Goal: Task Accomplishment & Management: Complete application form

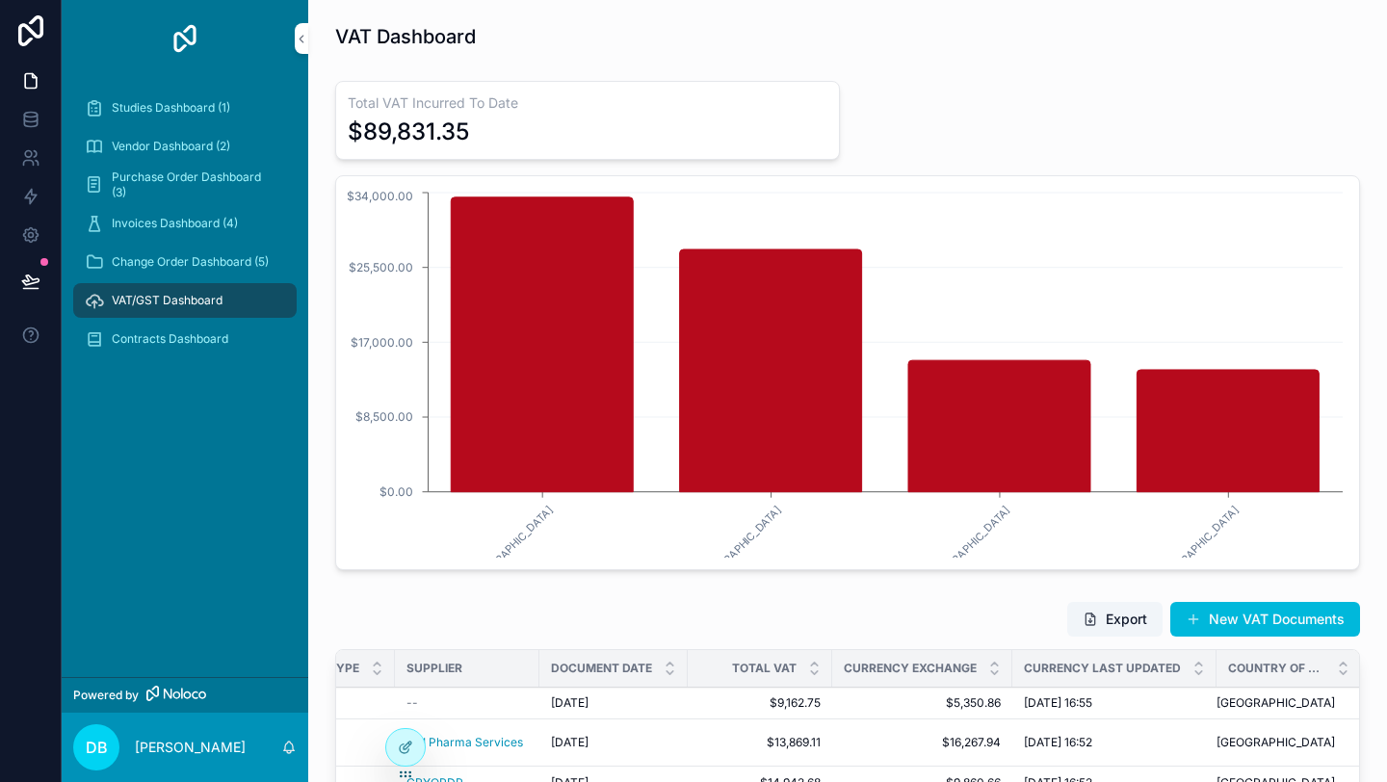
click at [546, 111] on h3 "Total VAT Incurred To Date" at bounding box center [588, 102] width 480 height 19
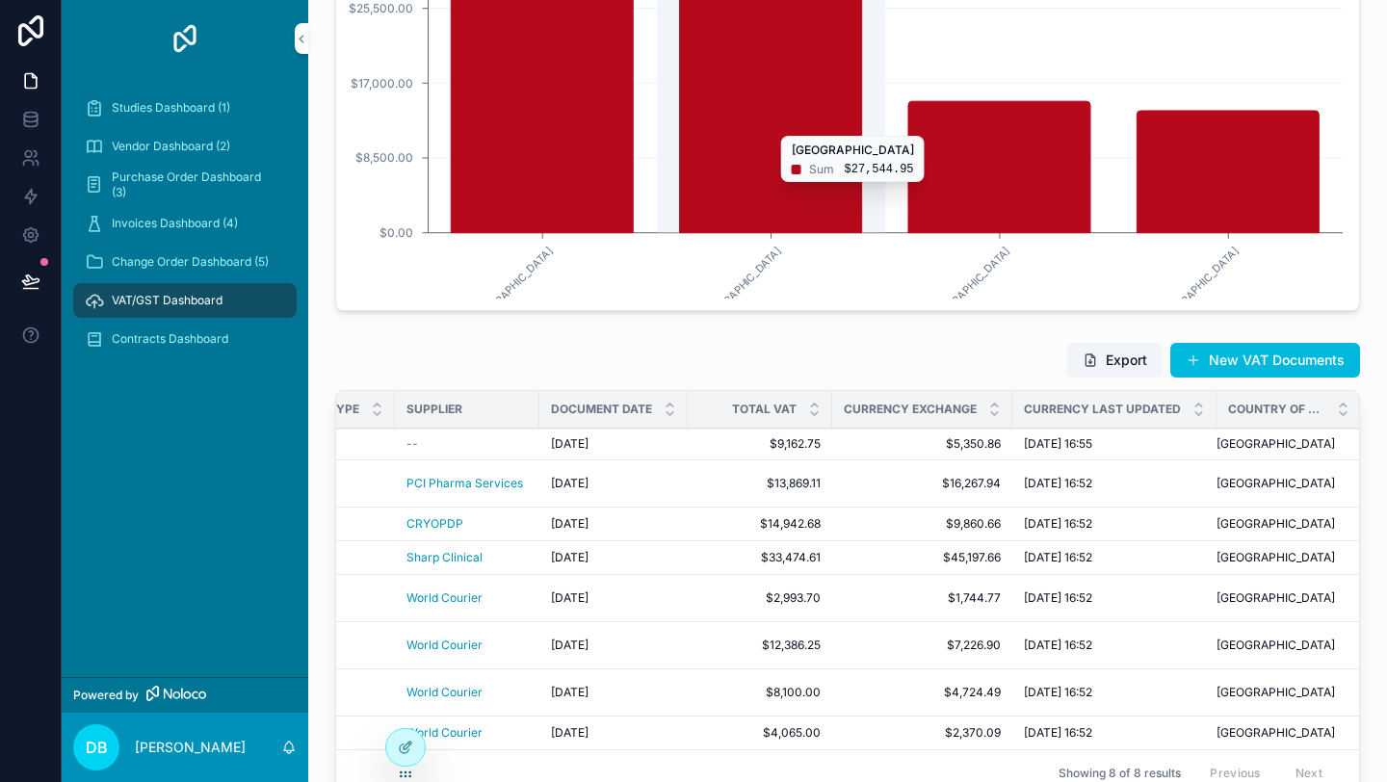
scroll to position [312, 0]
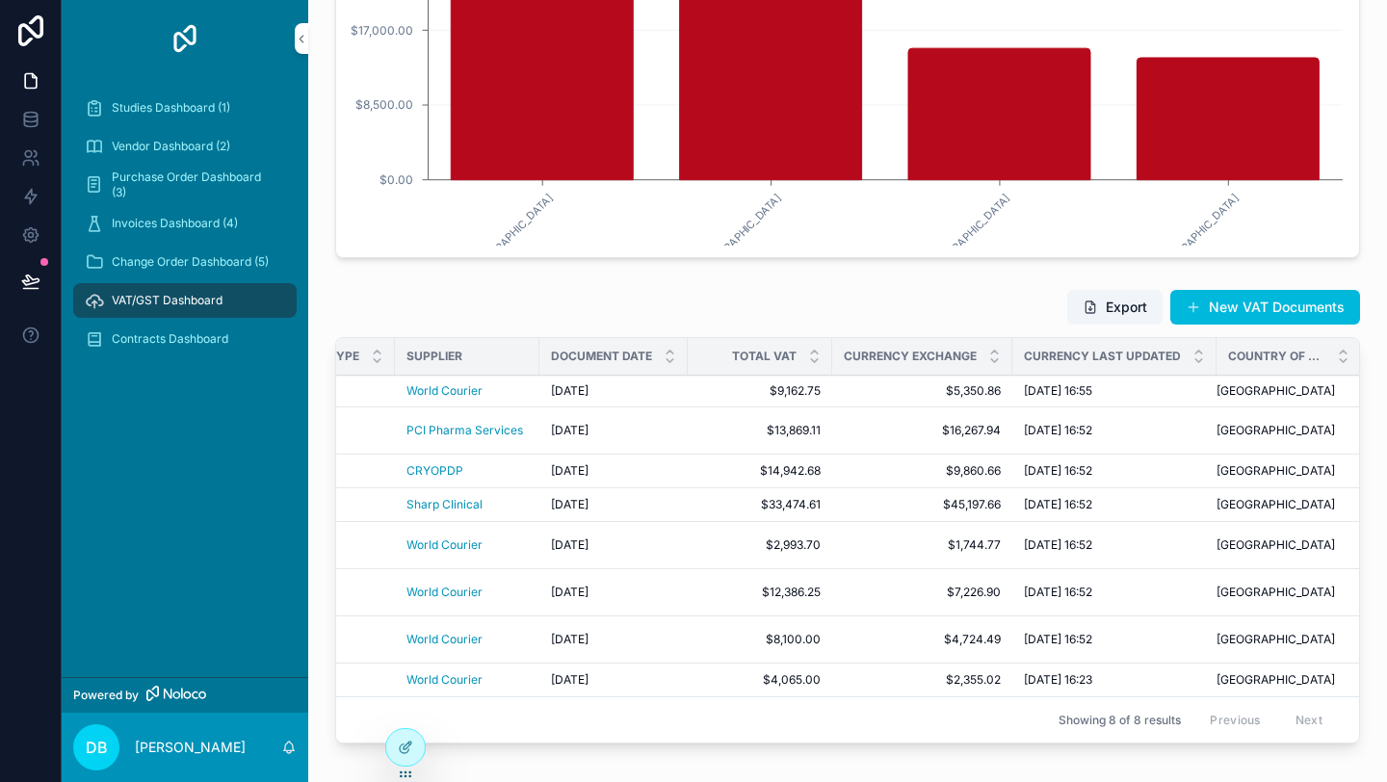
click at [1249, 306] on button "New VAT Documents" at bounding box center [1266, 307] width 190 height 35
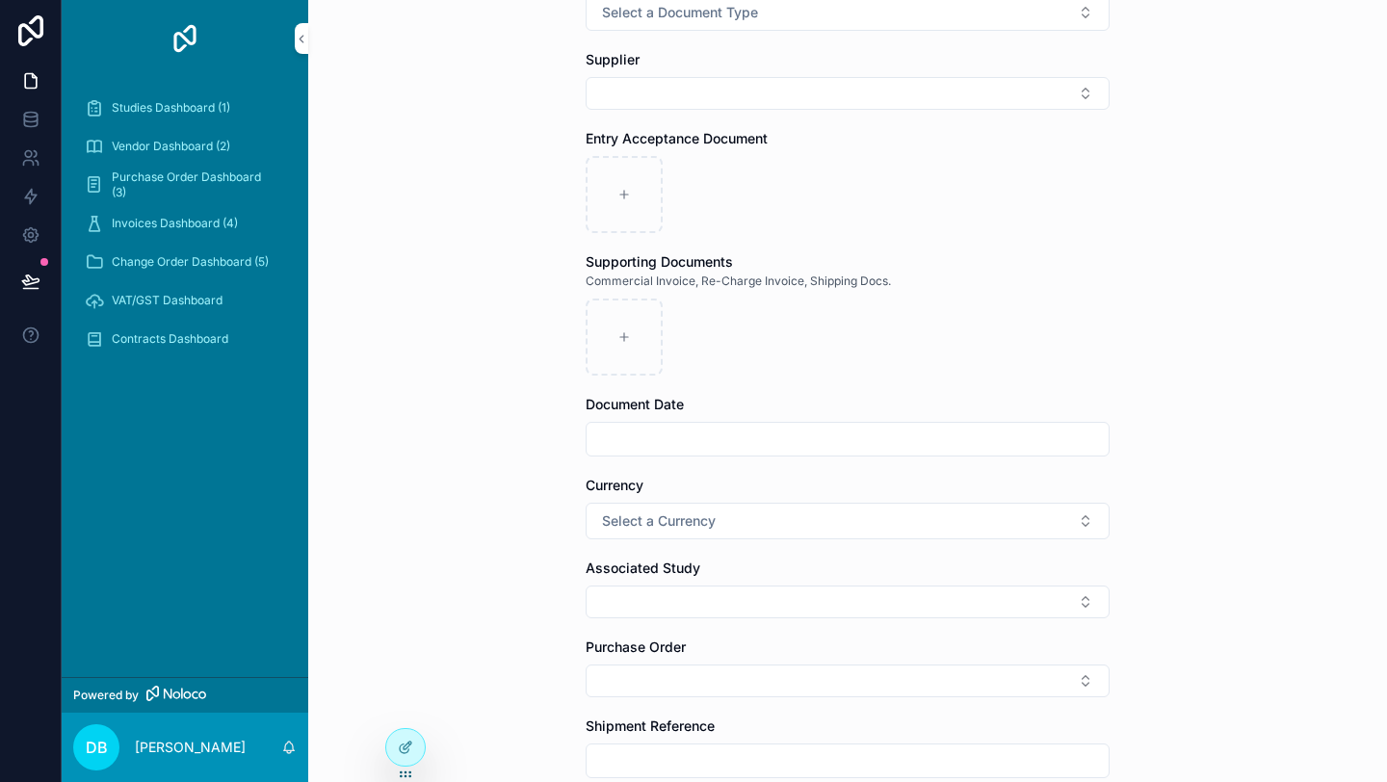
scroll to position [251, 0]
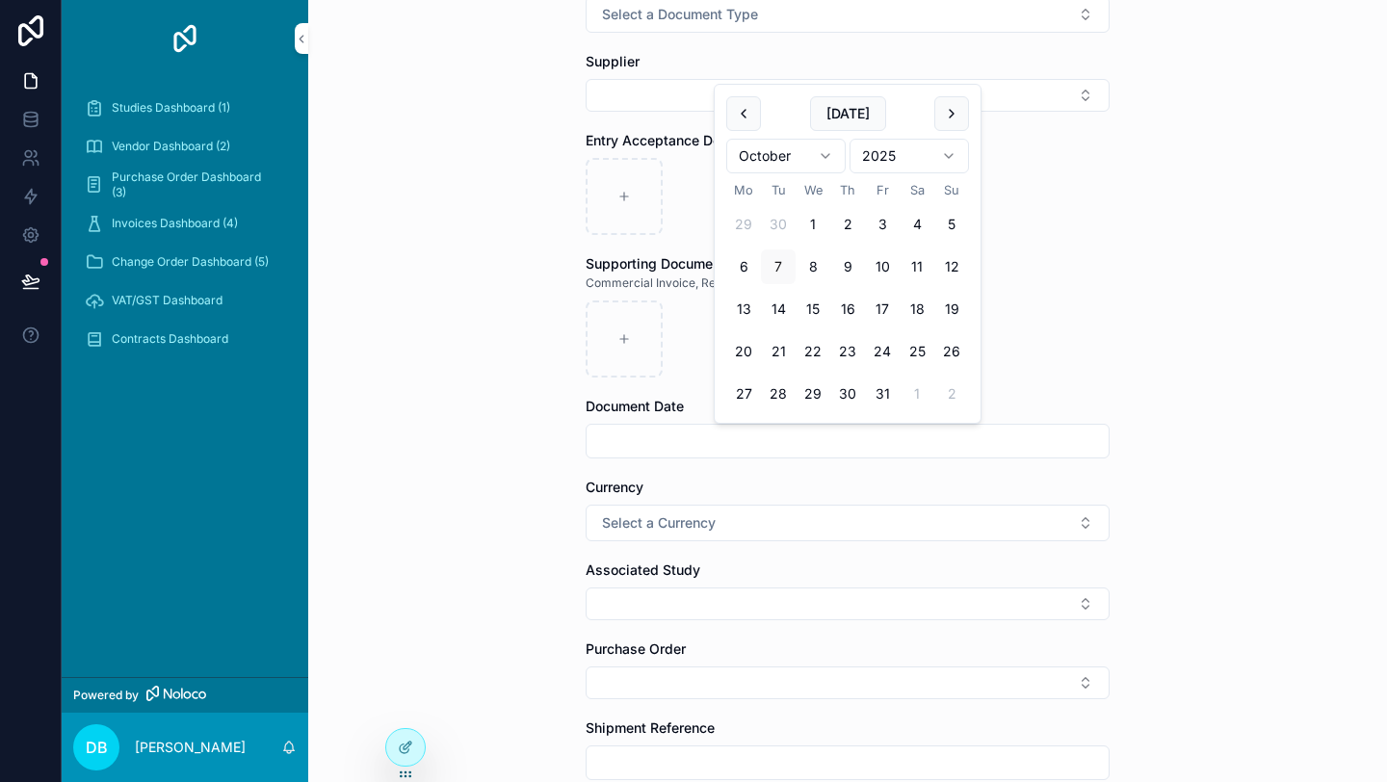
click at [858, 439] on input "scrollable content" at bounding box center [848, 441] width 522 height 27
click at [1155, 297] on div "Back to VAT/GST Dashboard VAT Documents Upload VAT Documents Upload VAT Documen…" at bounding box center [847, 140] width 1079 height 782
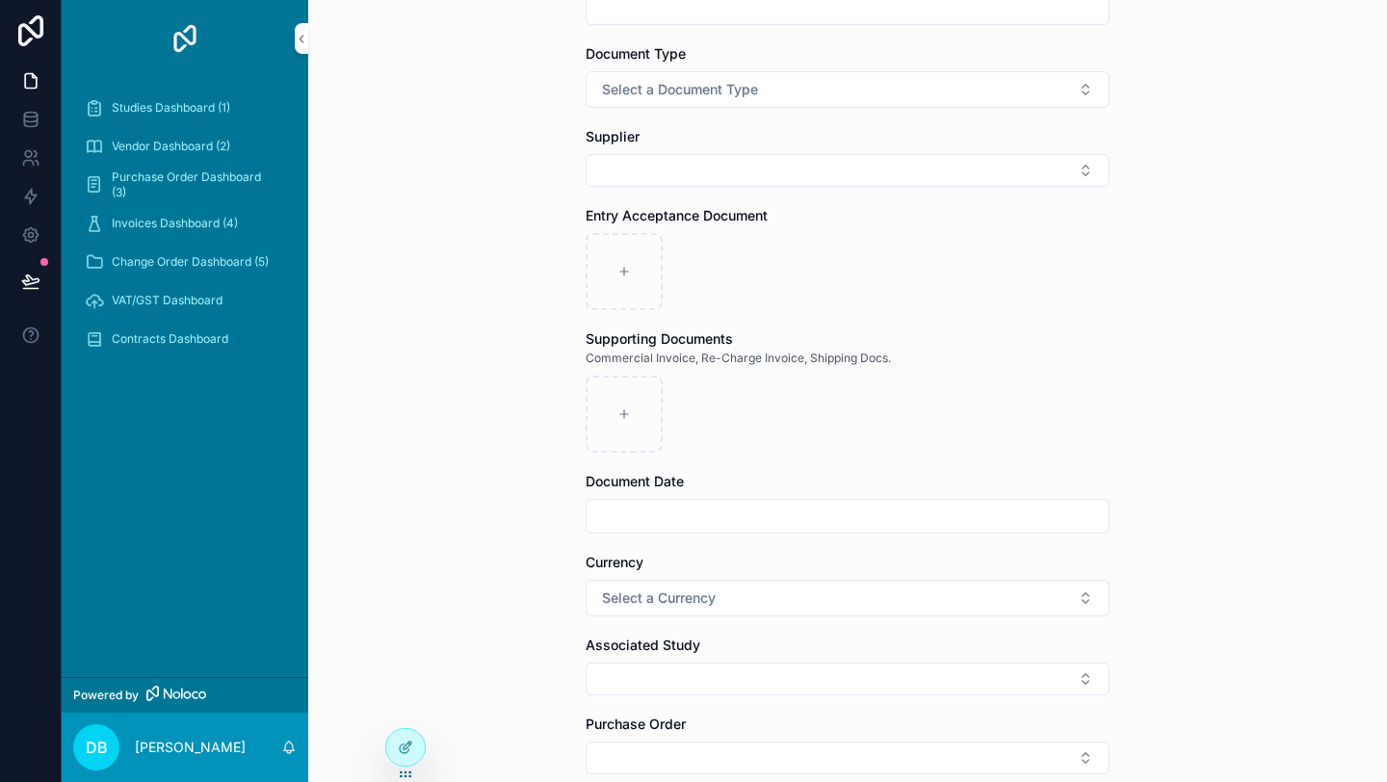
scroll to position [229, 0]
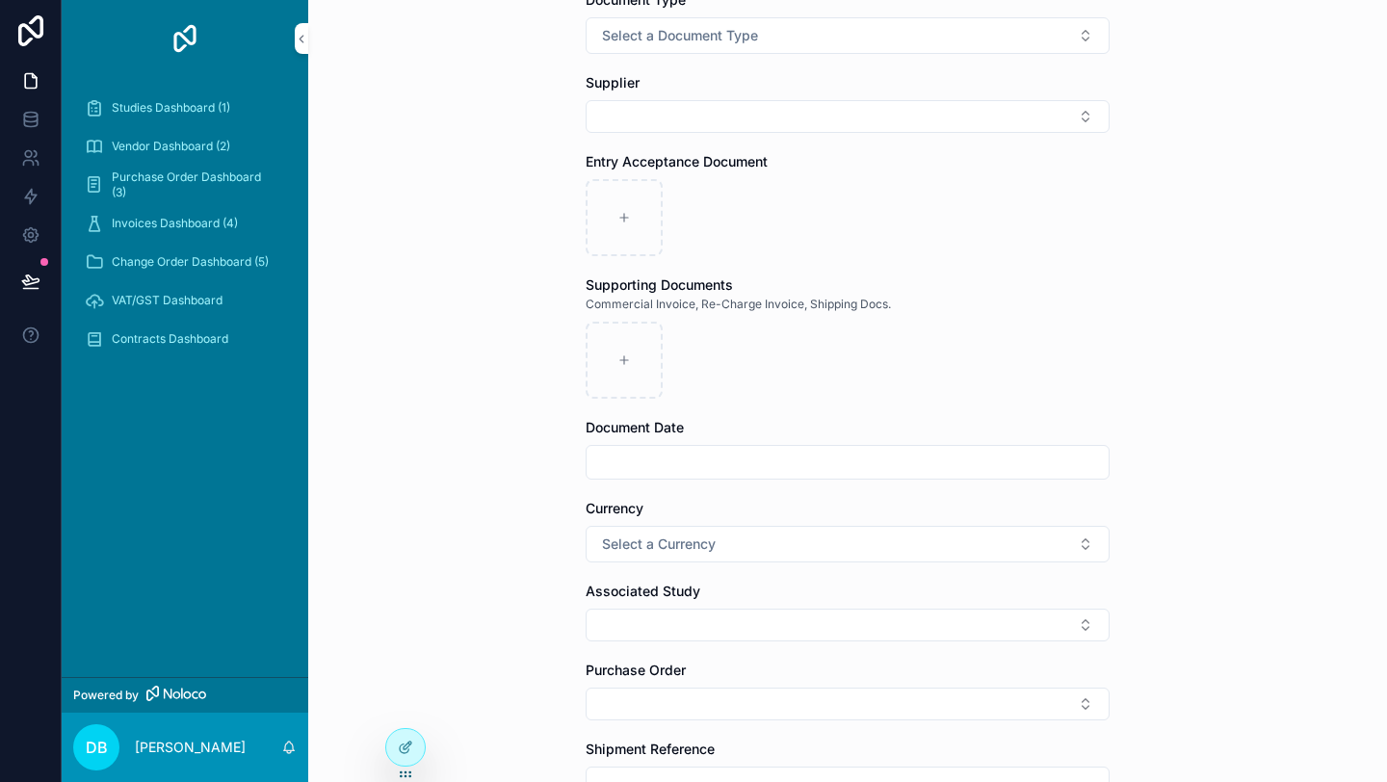
click at [405, 752] on icon at bounding box center [405, 747] width 15 height 15
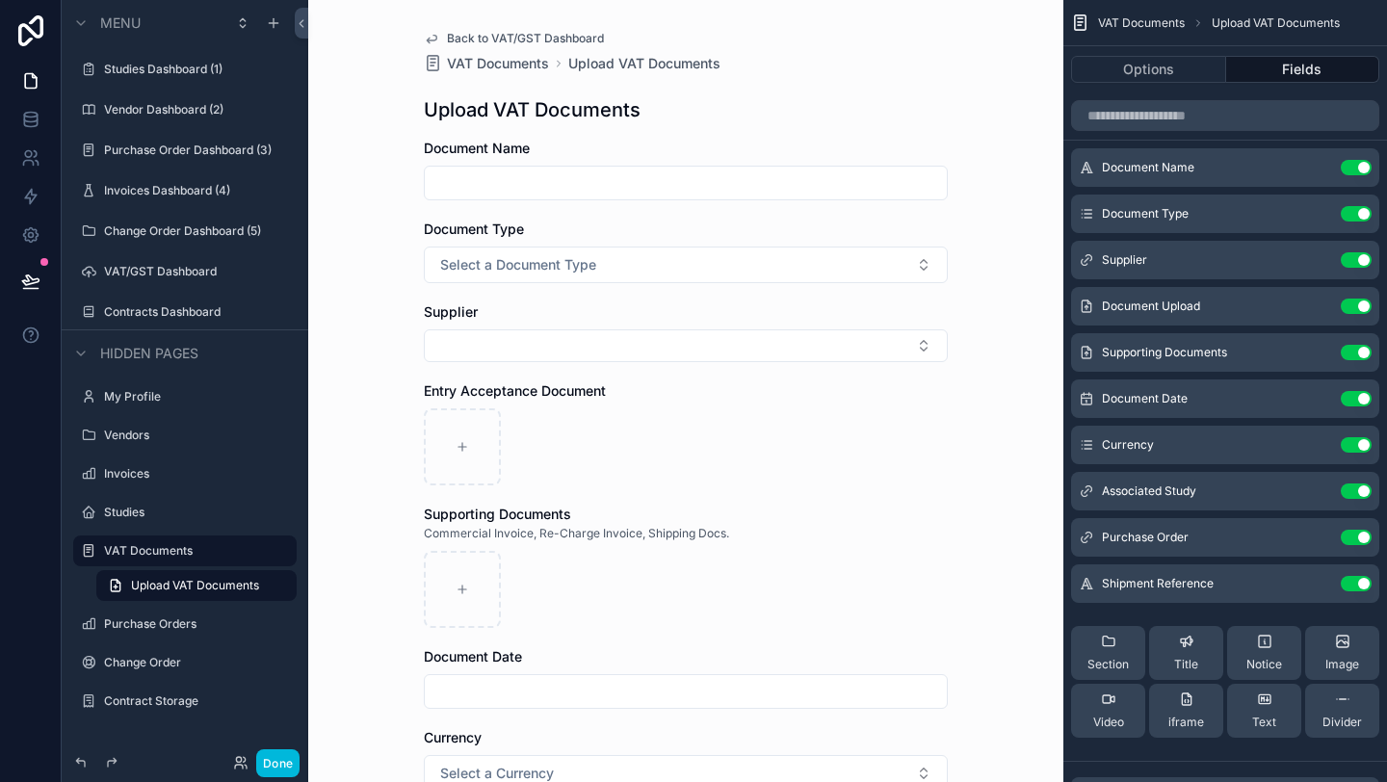
scroll to position [0, 0]
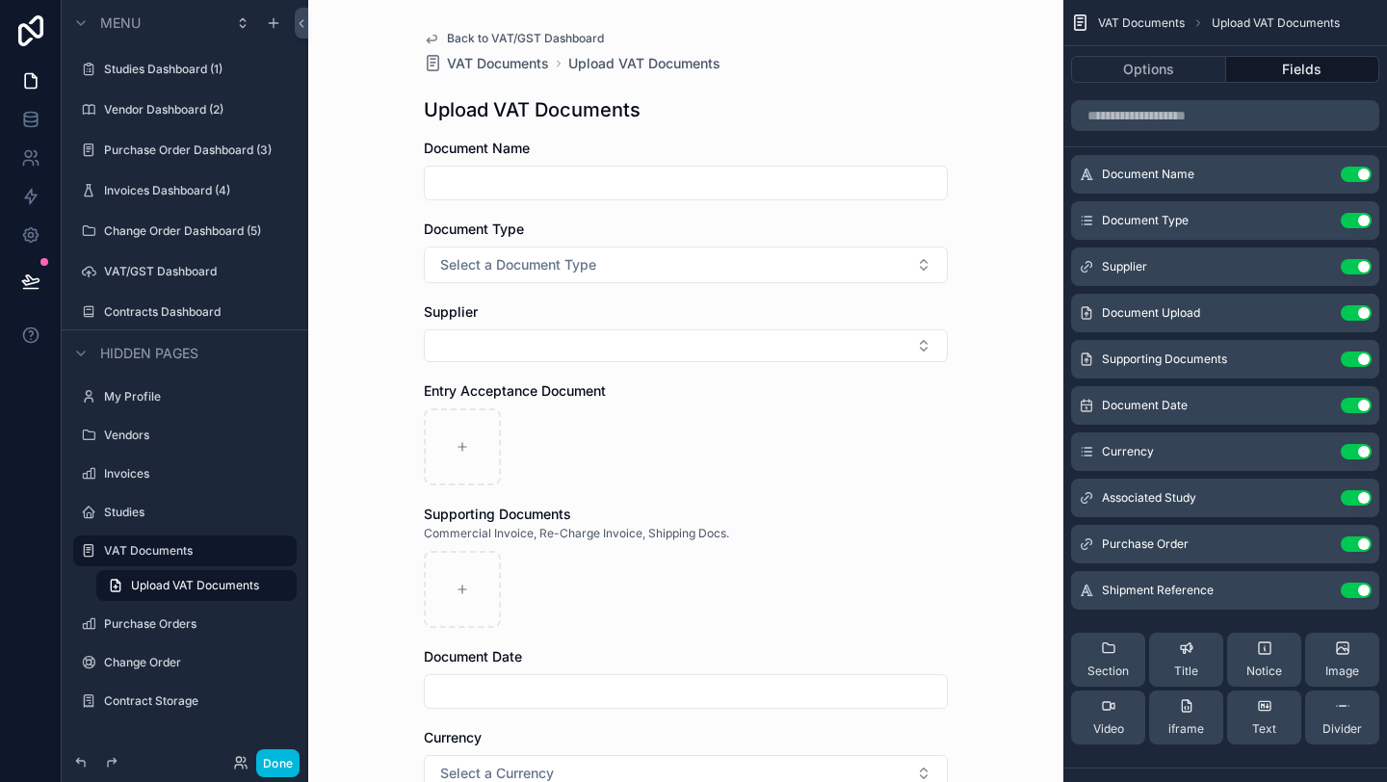
click at [1361, 221] on button "Use setting" at bounding box center [1356, 220] width 31 height 15
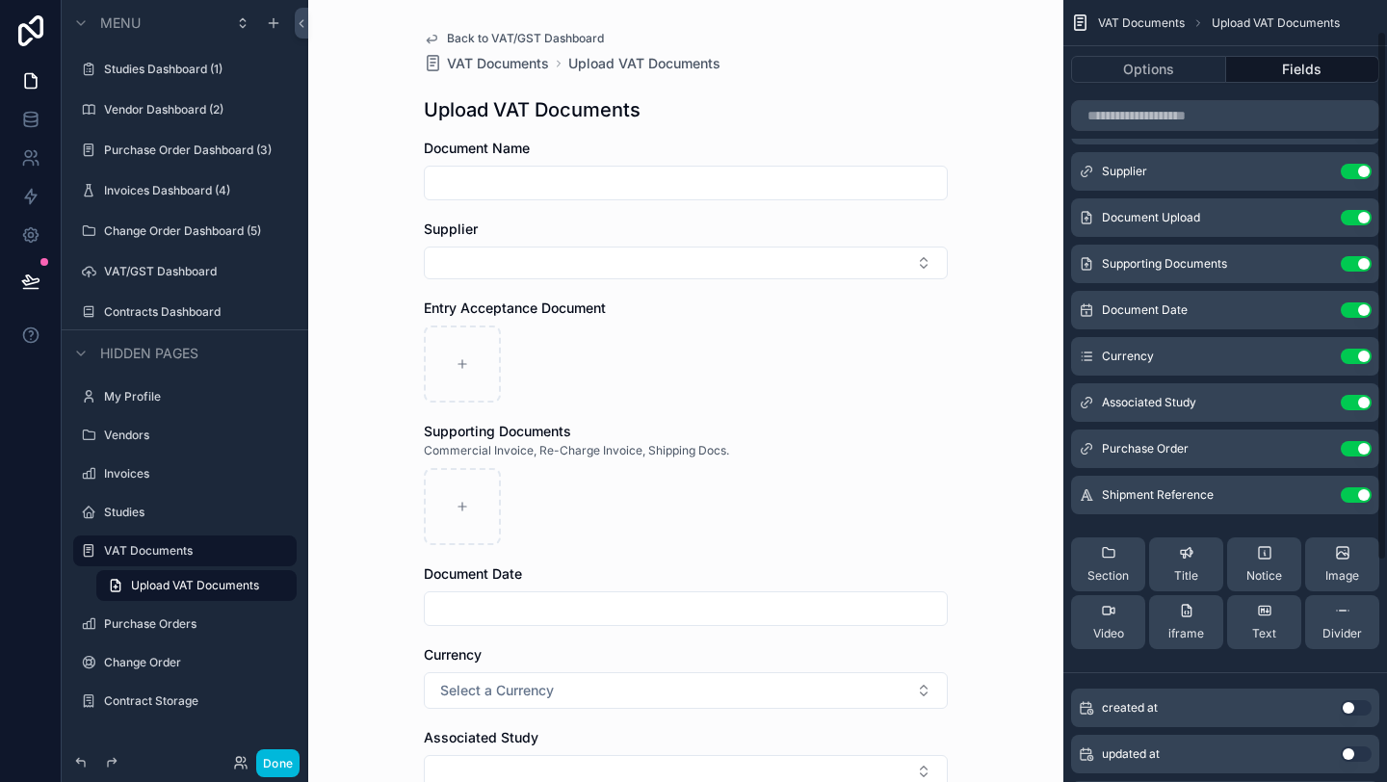
scroll to position [46, 0]
click at [1360, 497] on button "Use setting" at bounding box center [1356, 497] width 31 height 15
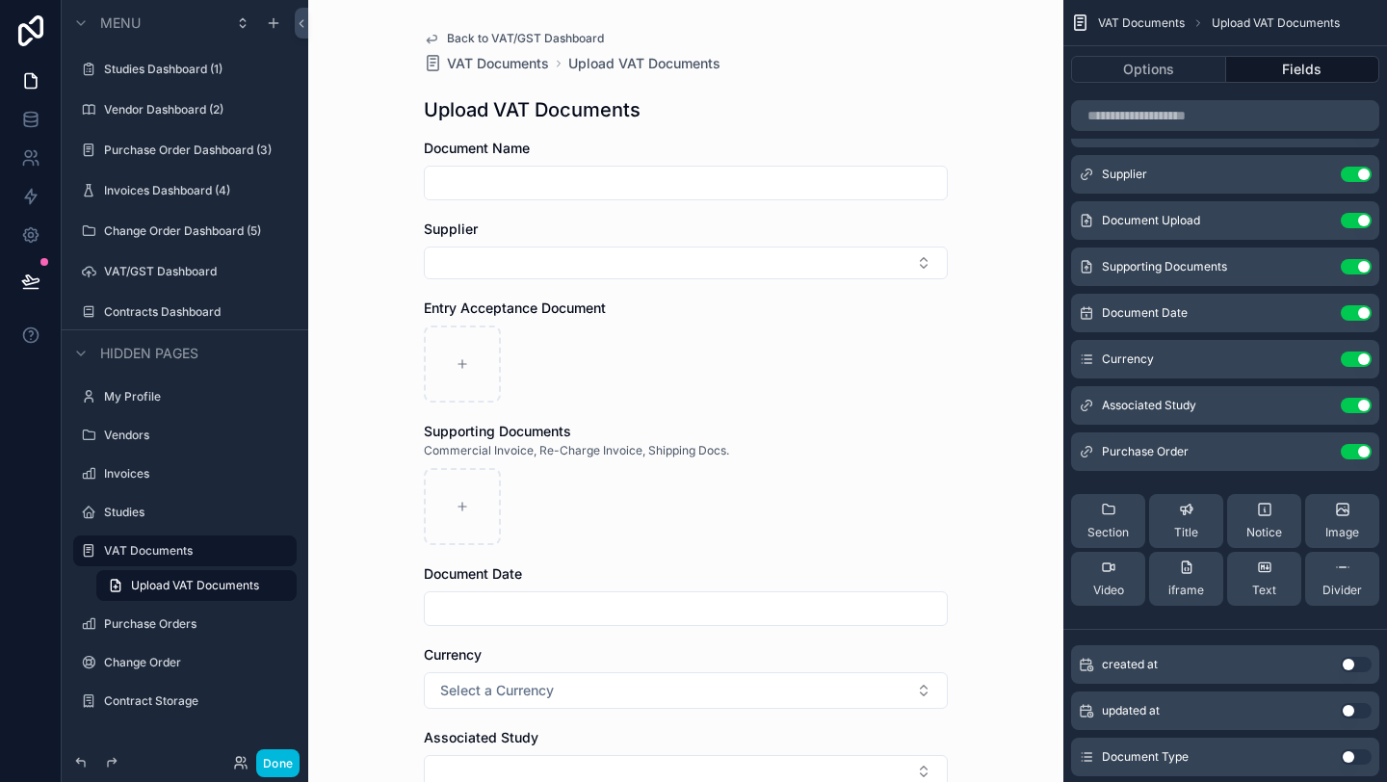
click at [1364, 451] on button "Use setting" at bounding box center [1356, 451] width 31 height 15
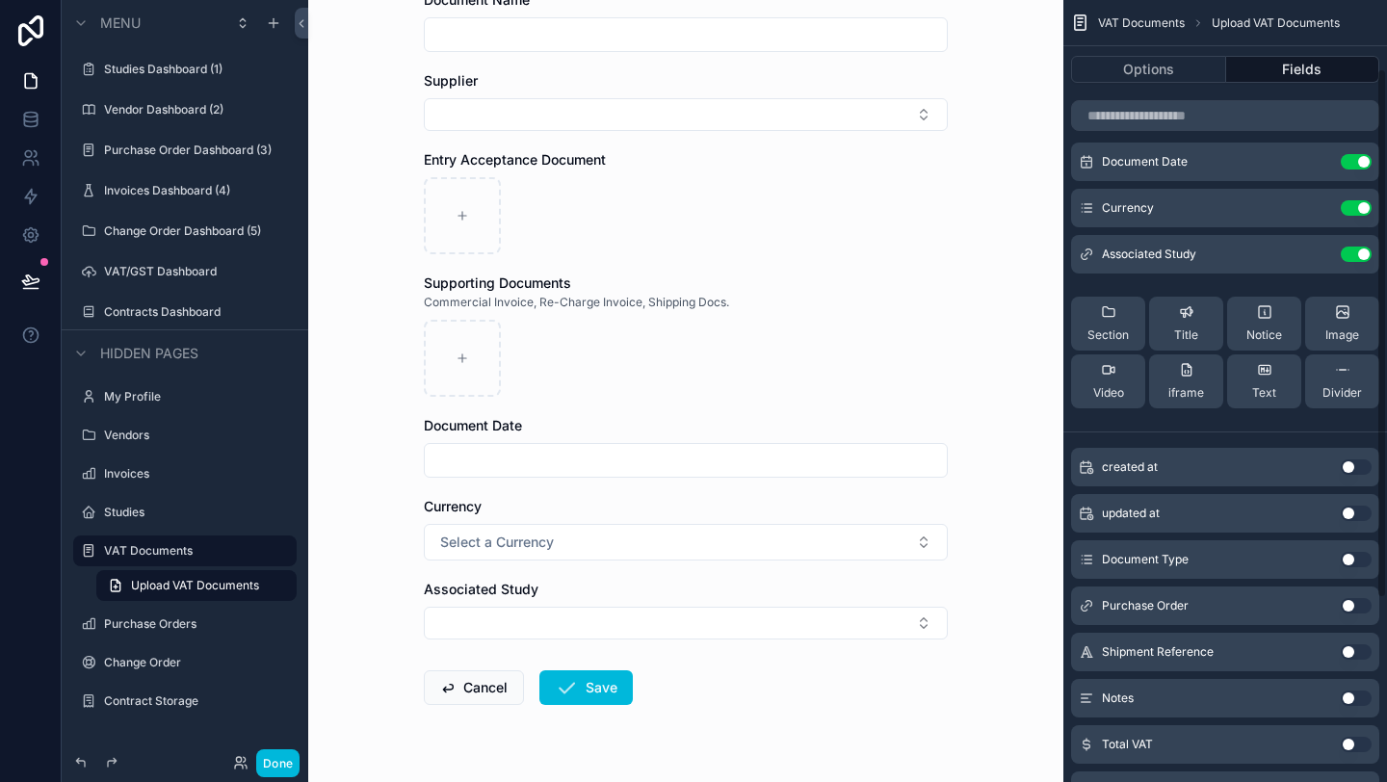
scroll to position [209, 0]
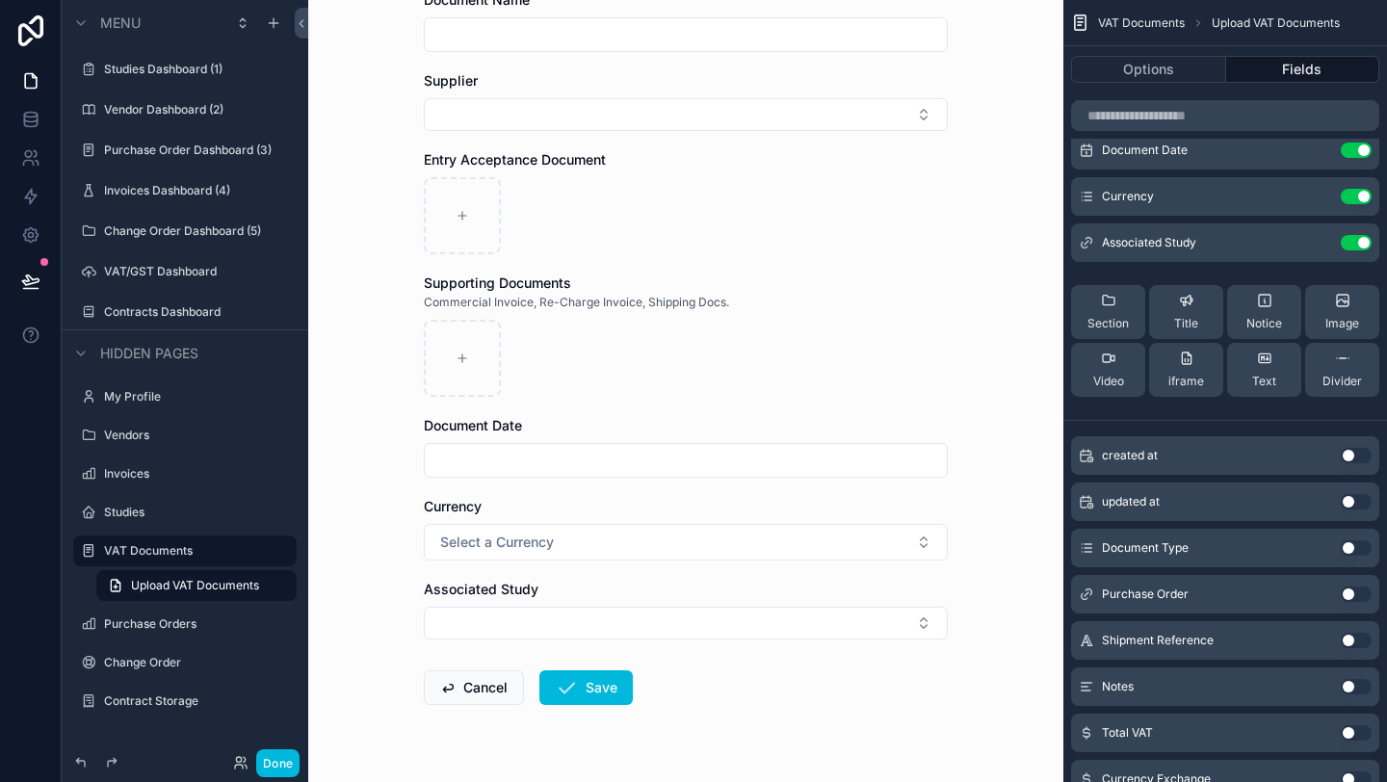
click at [1354, 594] on button "Use setting" at bounding box center [1356, 594] width 31 height 15
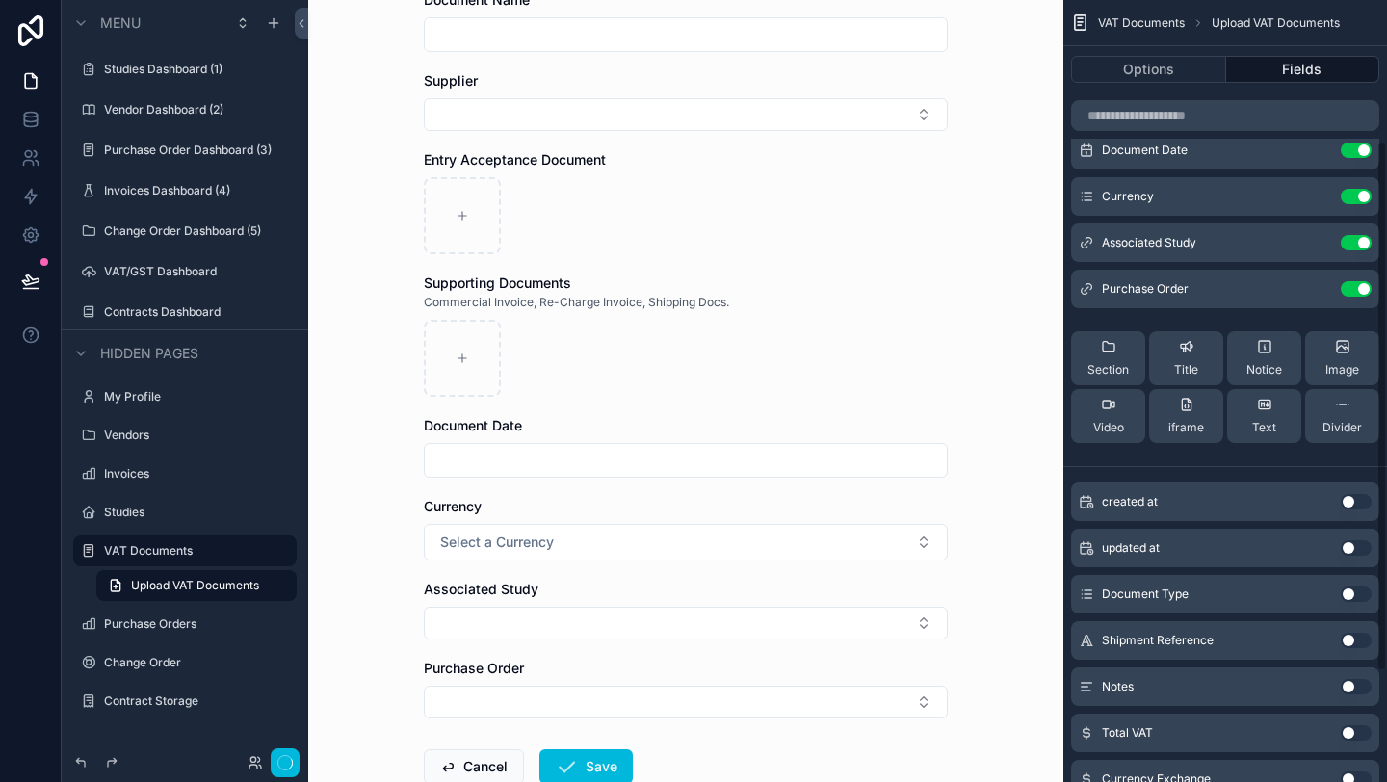
scroll to position [0, 0]
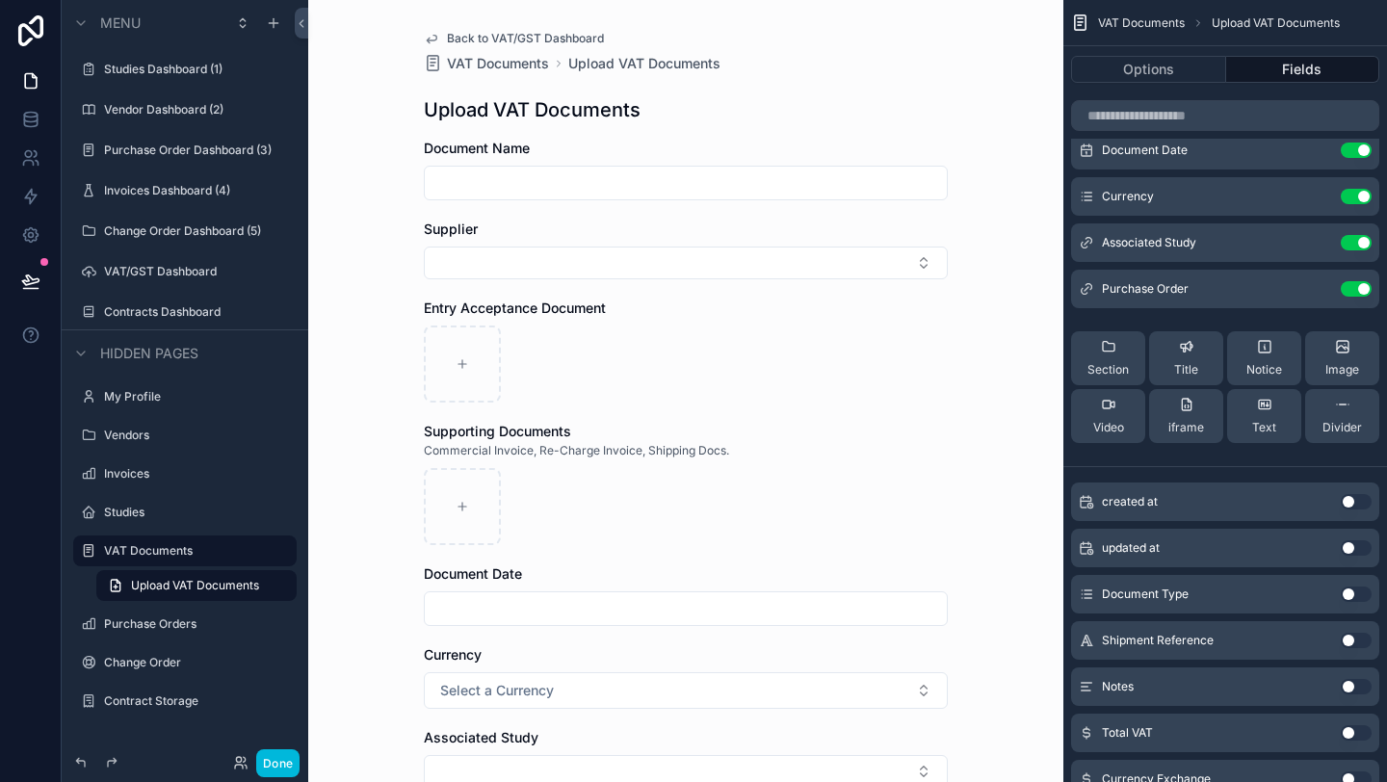
click at [917, 427] on div "Supporting Documents" at bounding box center [686, 431] width 524 height 19
click at [333, 242] on div "Back to VAT/GST Dashboard VAT Documents Upload VAT Documents Upload VAT Documen…" at bounding box center [685, 391] width 755 height 782
click at [272, 762] on button "Done" at bounding box center [277, 764] width 43 height 28
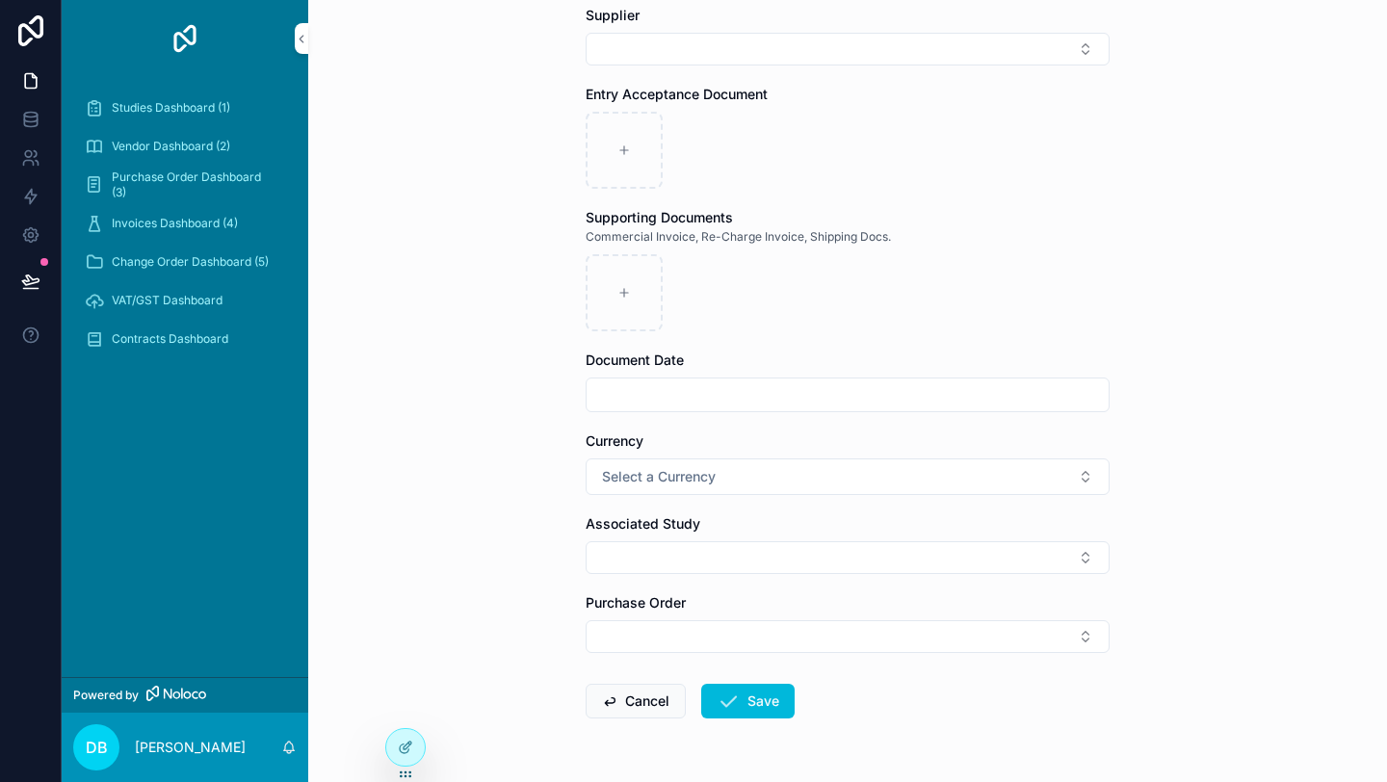
scroll to position [274, 0]
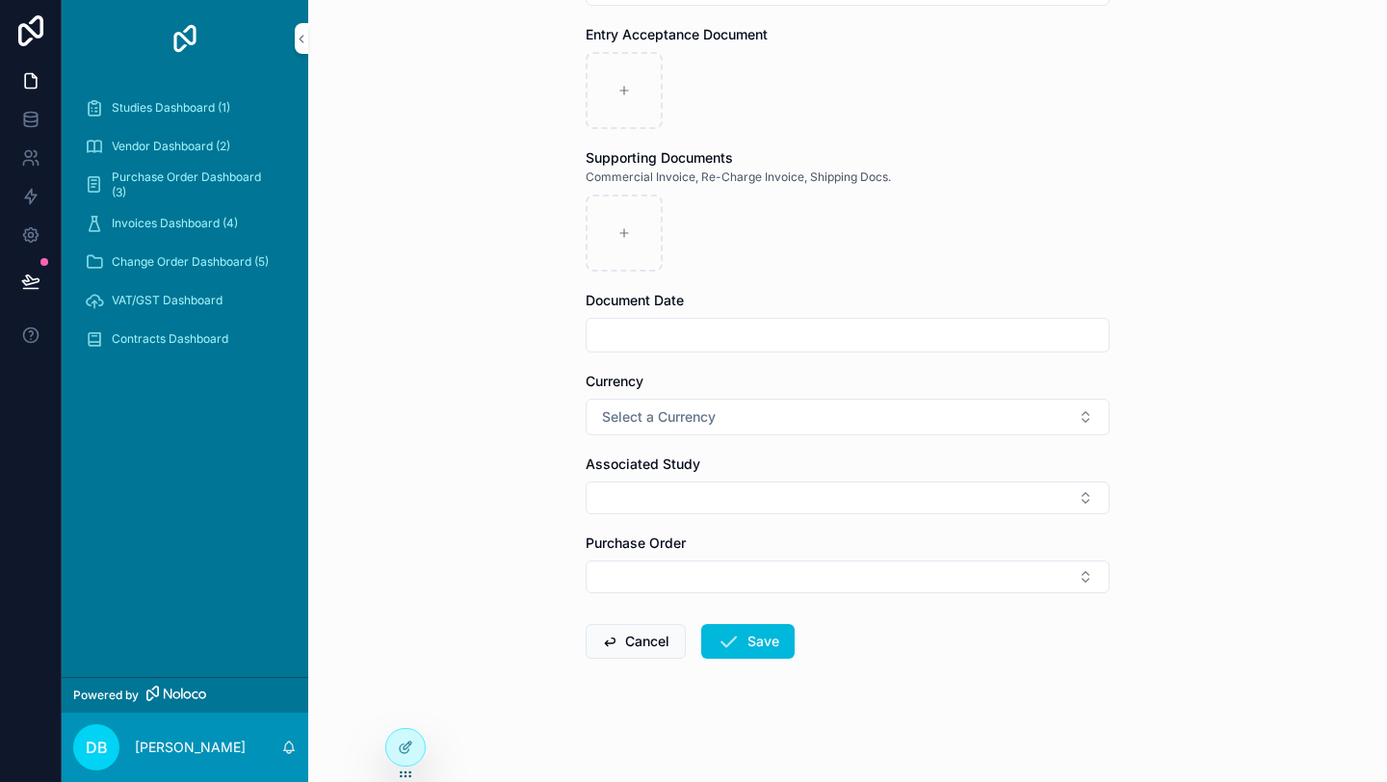
click at [625, 645] on button "Cancel" at bounding box center [636, 641] width 100 height 35
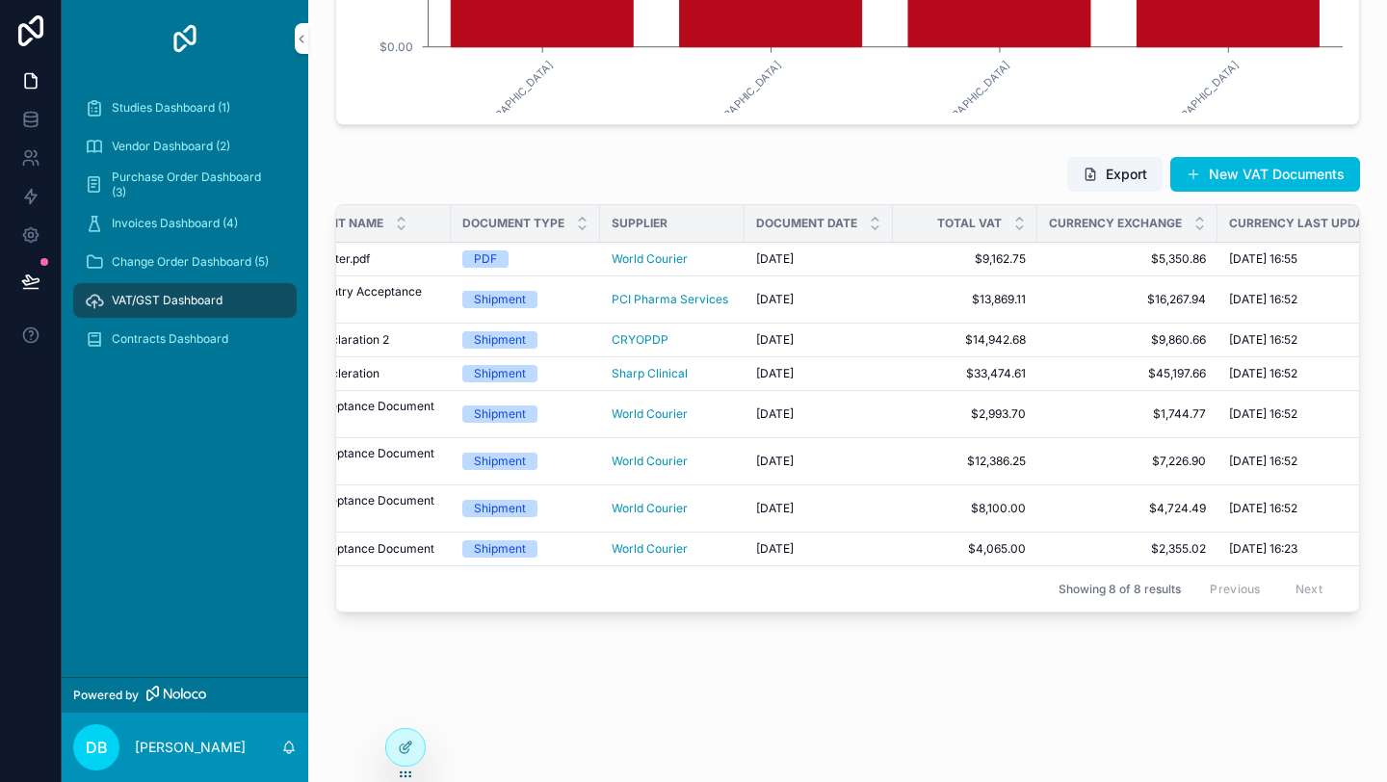
scroll to position [0, 66]
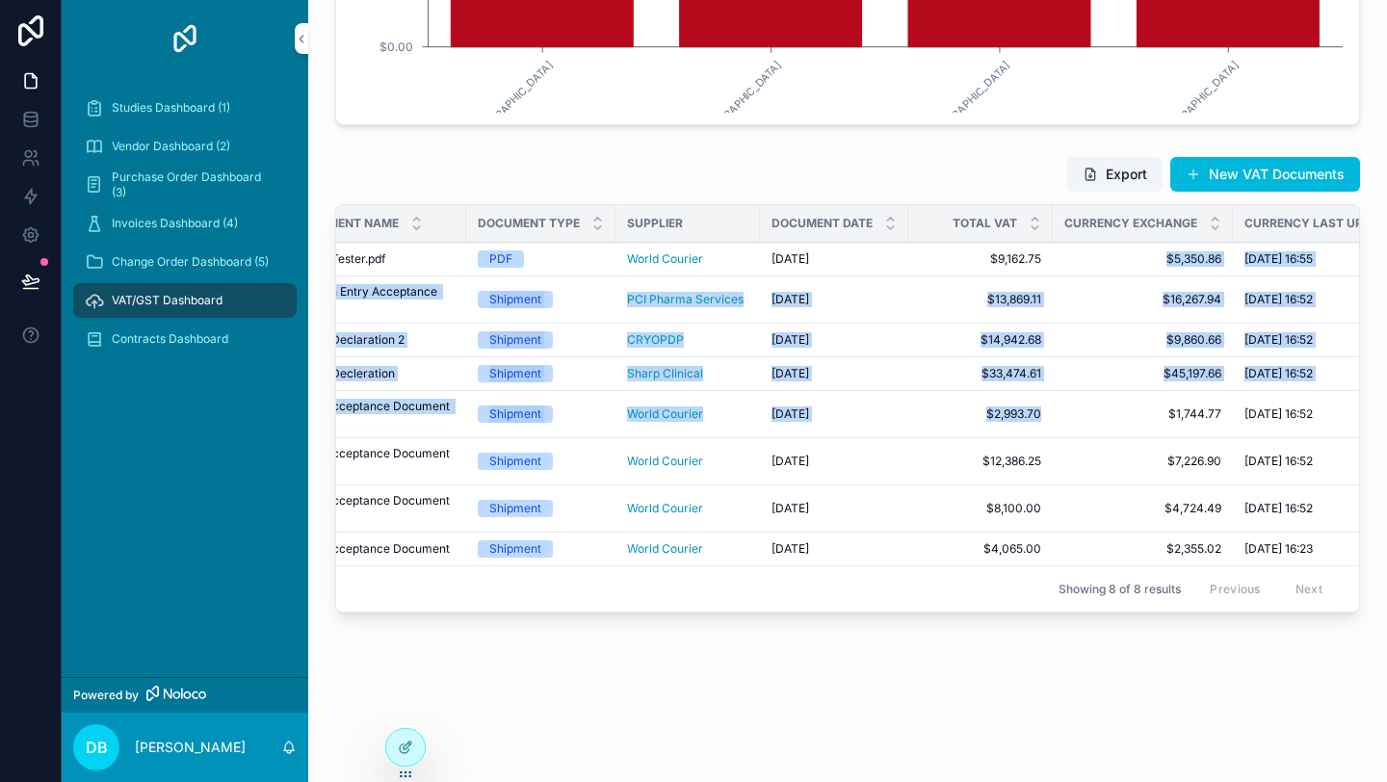
drag, startPoint x: 1048, startPoint y: 256, endPoint x: 997, endPoint y: 423, distance: 174.3
click at [997, 423] on tbody "Zapier Tester.pdf Zapier Tester.pdf PDF World Courier [DATE] [DATE] $9,162.75 $…" at bounding box center [926, 405] width 1312 height 324
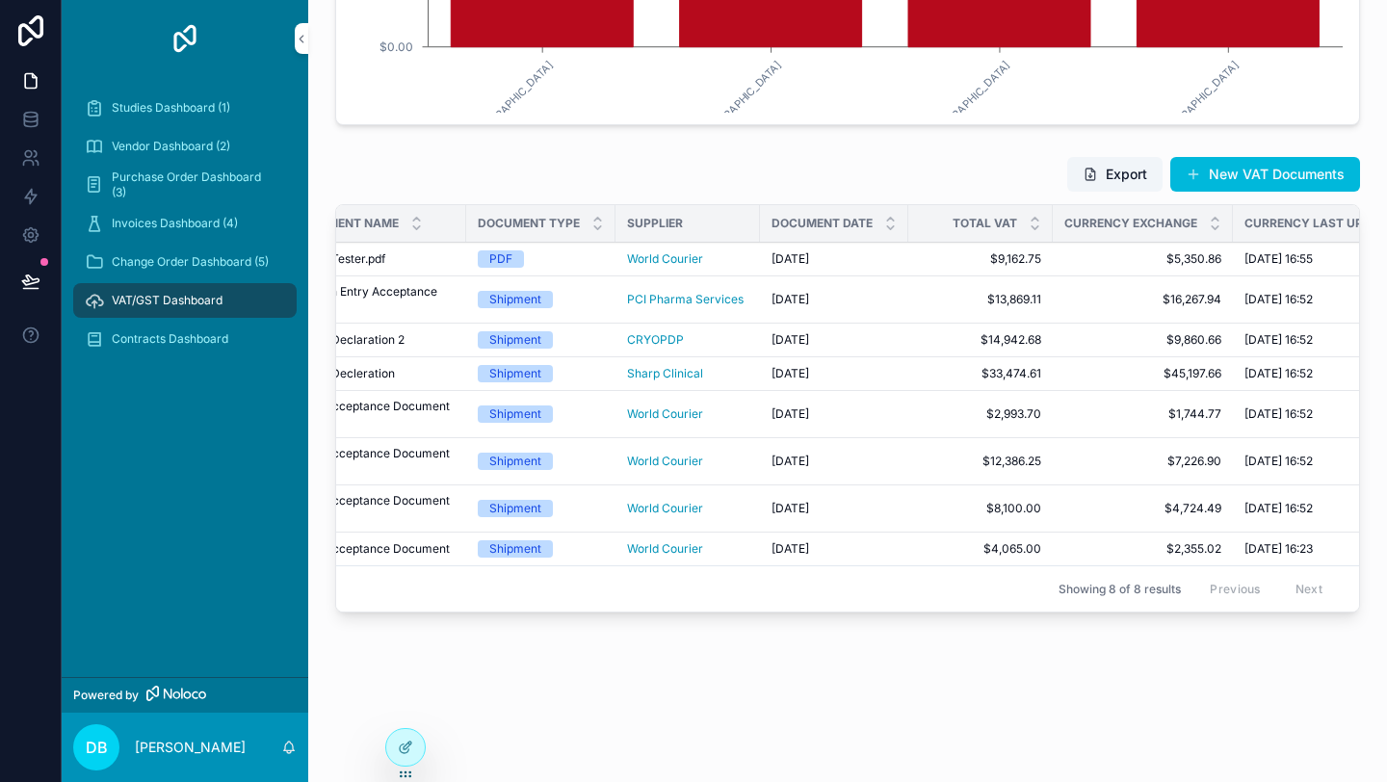
click at [946, 577] on div "Showing 8 of 8 results Previous Next" at bounding box center [847, 589] width 1023 height 46
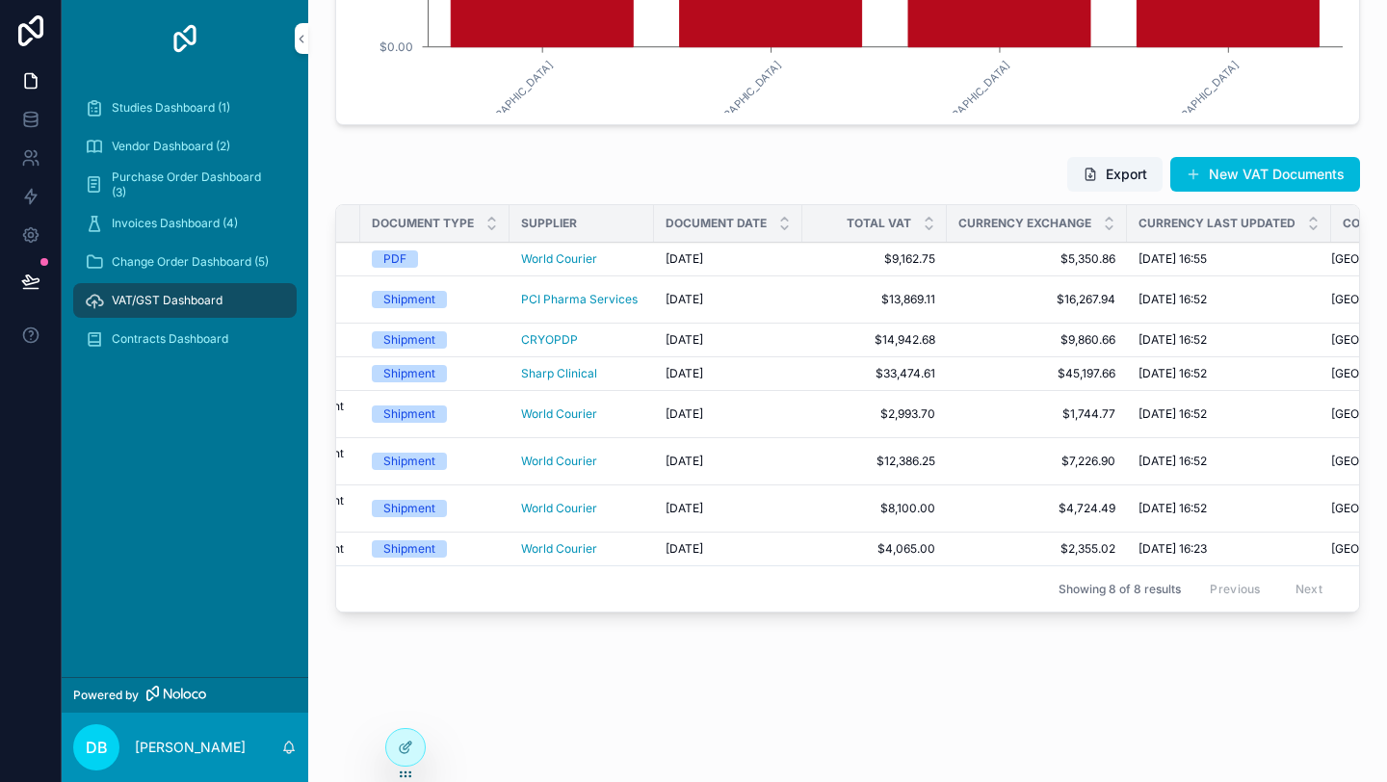
scroll to position [0, 182]
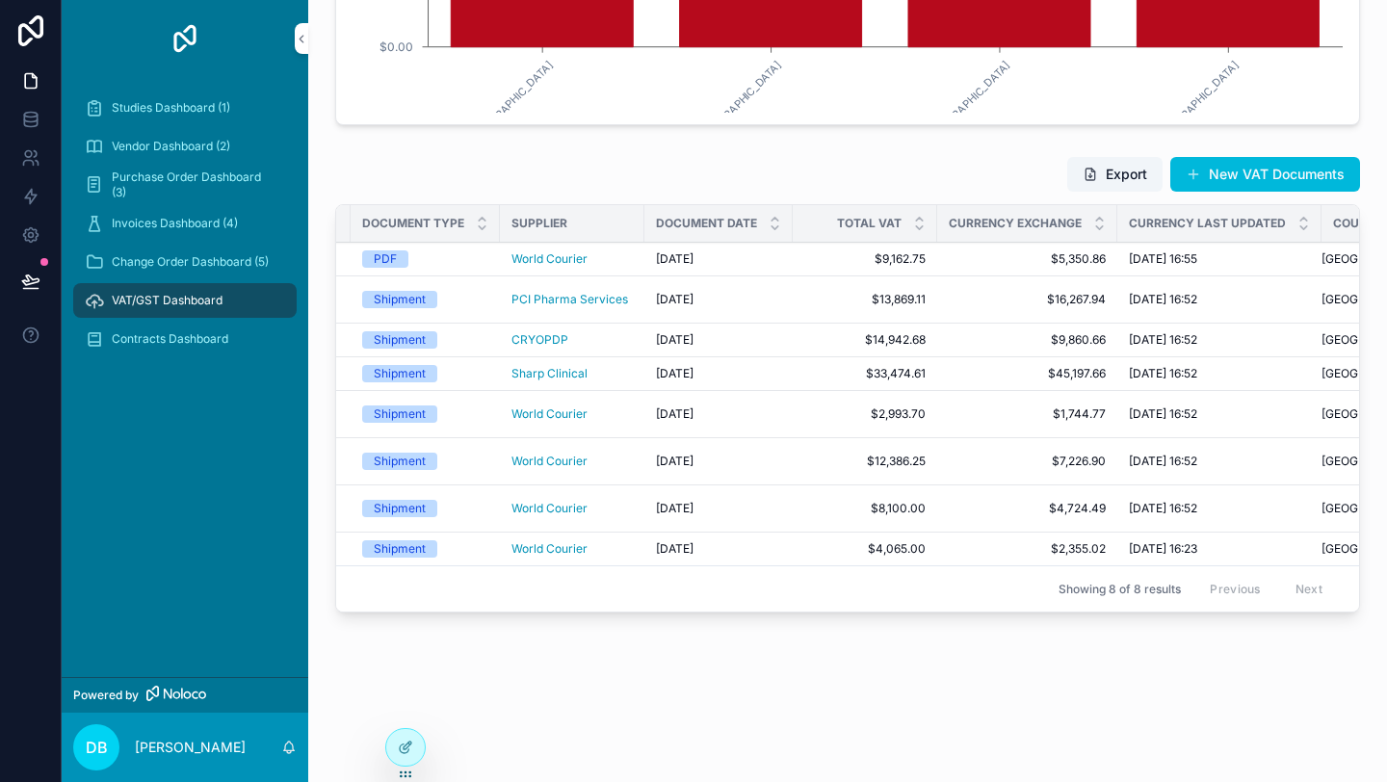
click at [194, 255] on span "Change Order Dashboard (5)" at bounding box center [190, 261] width 157 height 15
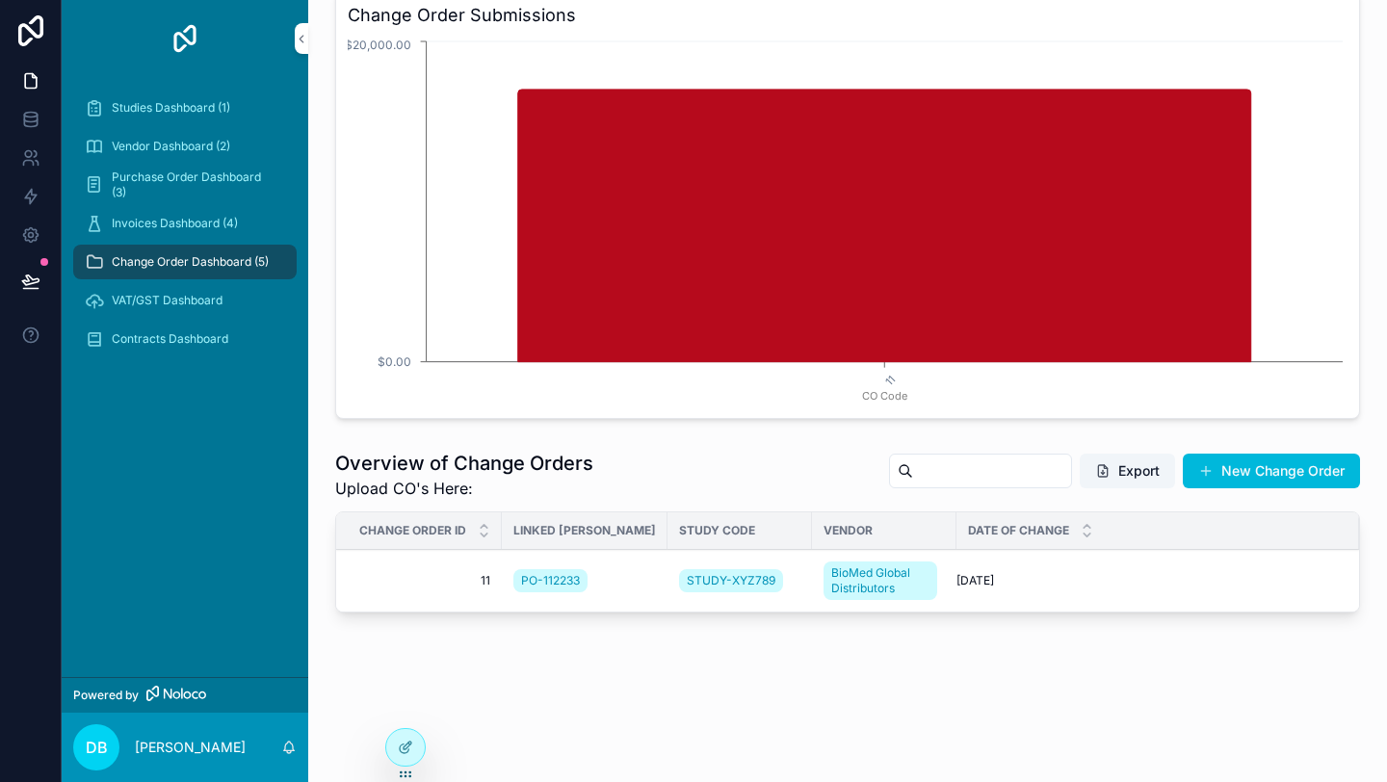
click at [186, 289] on div "VAT/GST Dashboard" at bounding box center [185, 300] width 200 height 31
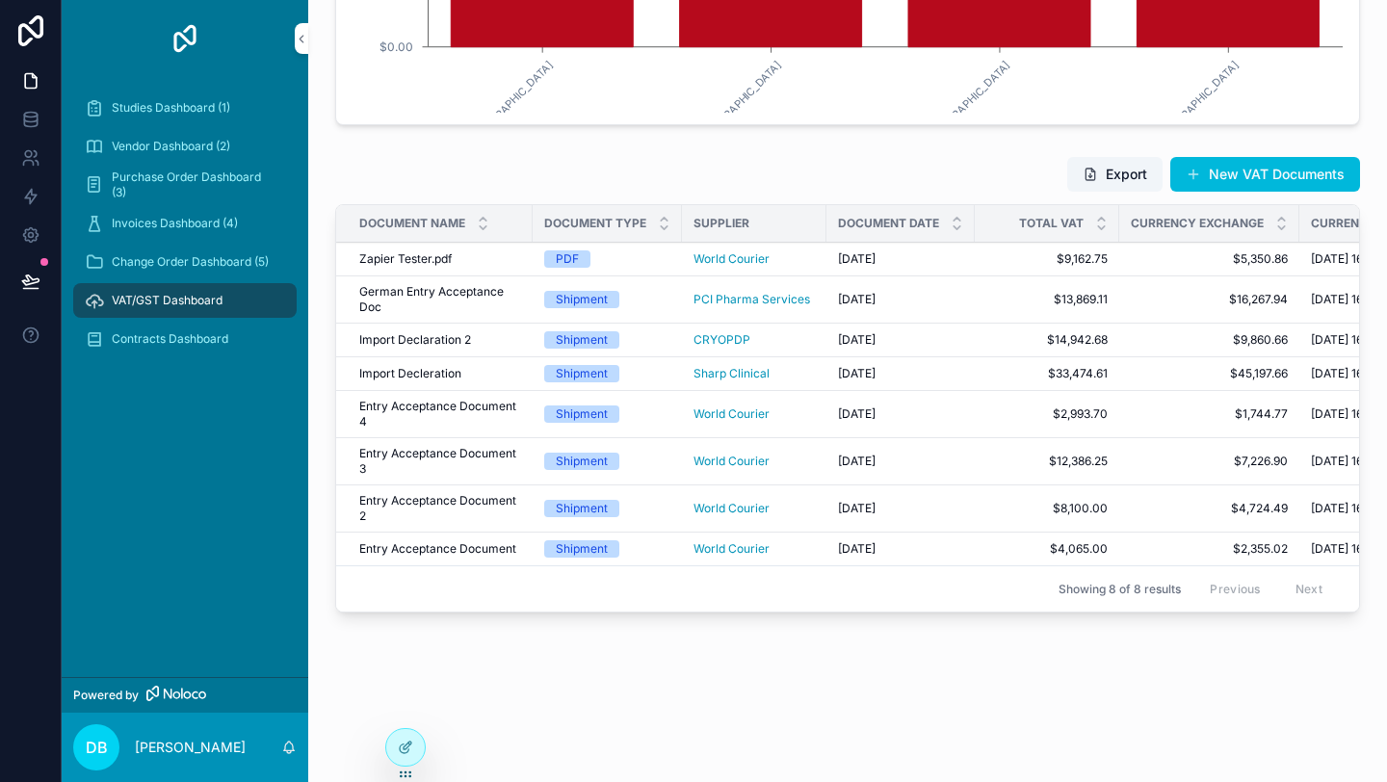
click at [190, 330] on div "Contracts Dashboard" at bounding box center [185, 339] width 200 height 31
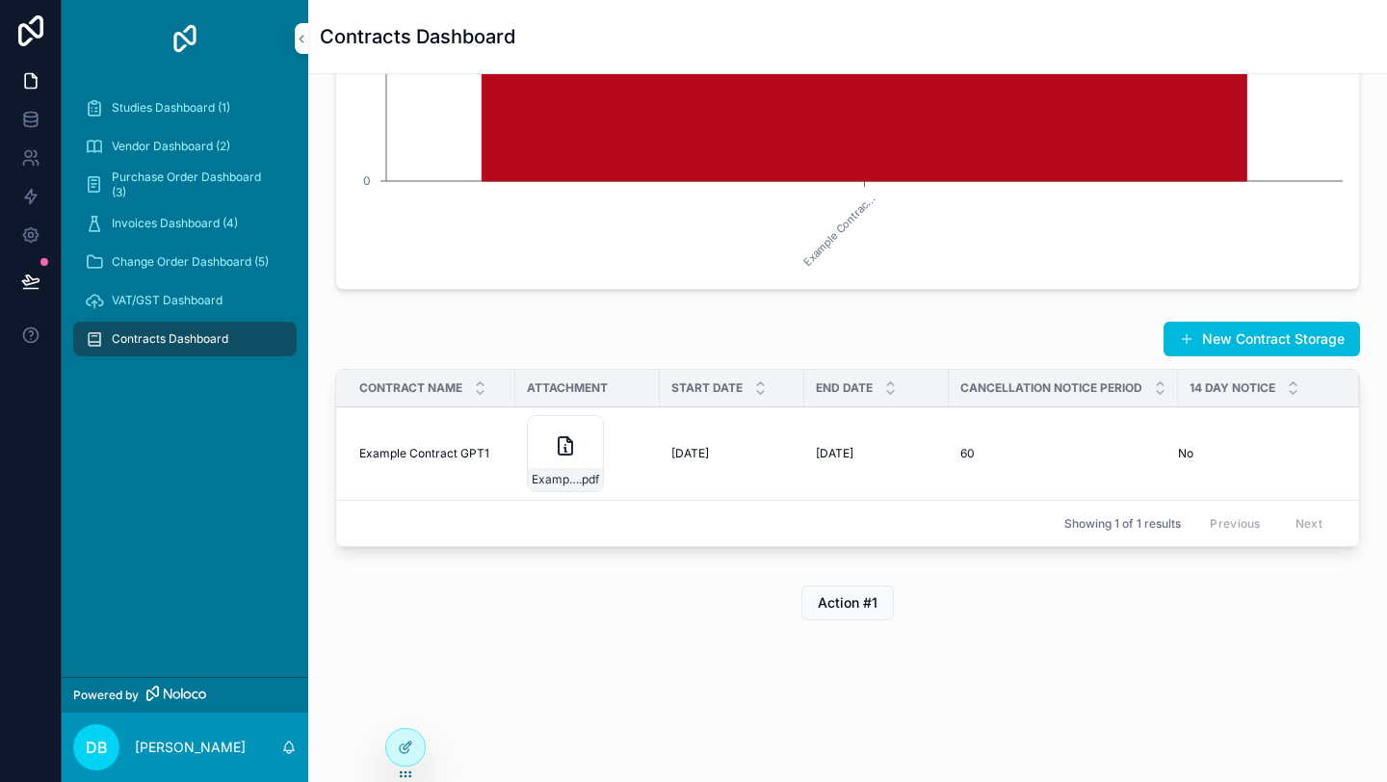
click at [186, 304] on span "VAT/GST Dashboard" at bounding box center [167, 300] width 111 height 15
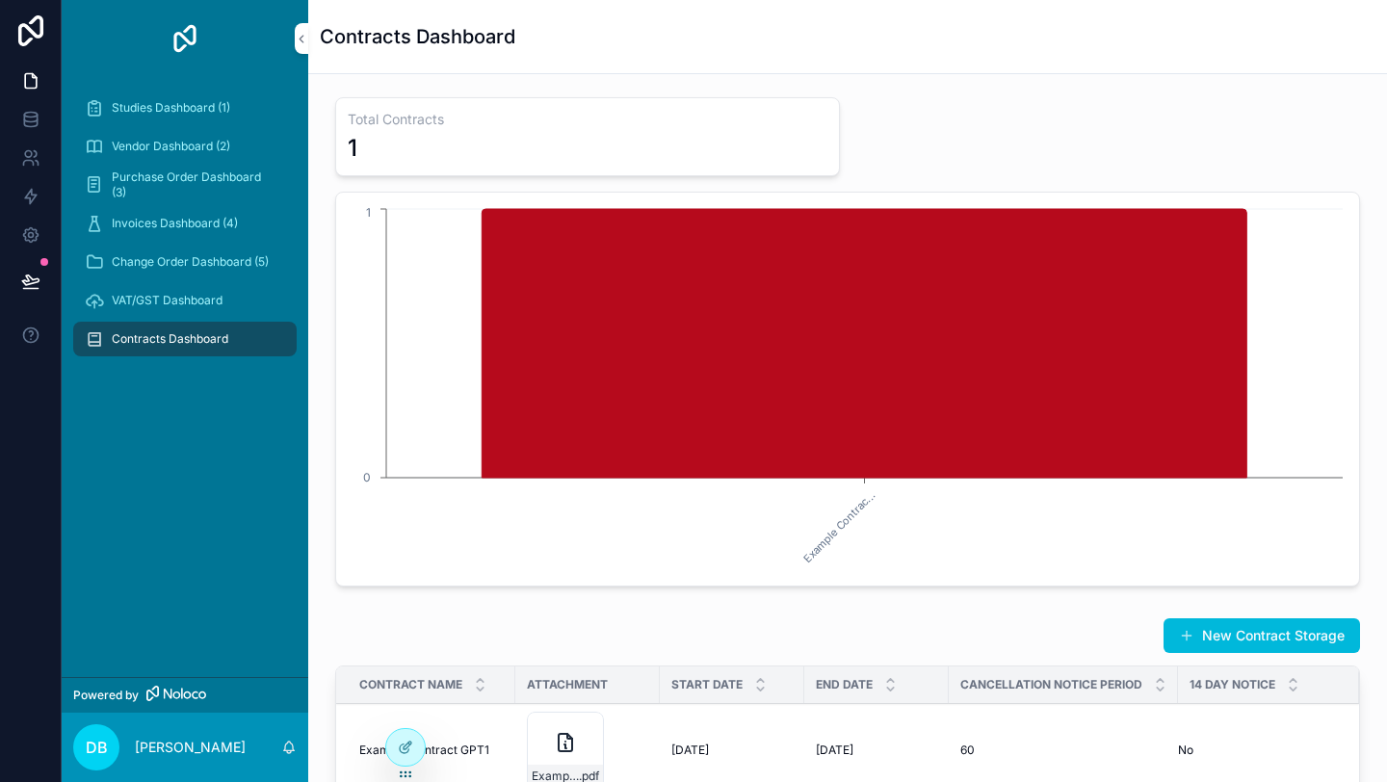
click at [187, 118] on div "Studies Dashboard (1)" at bounding box center [185, 107] width 200 height 31
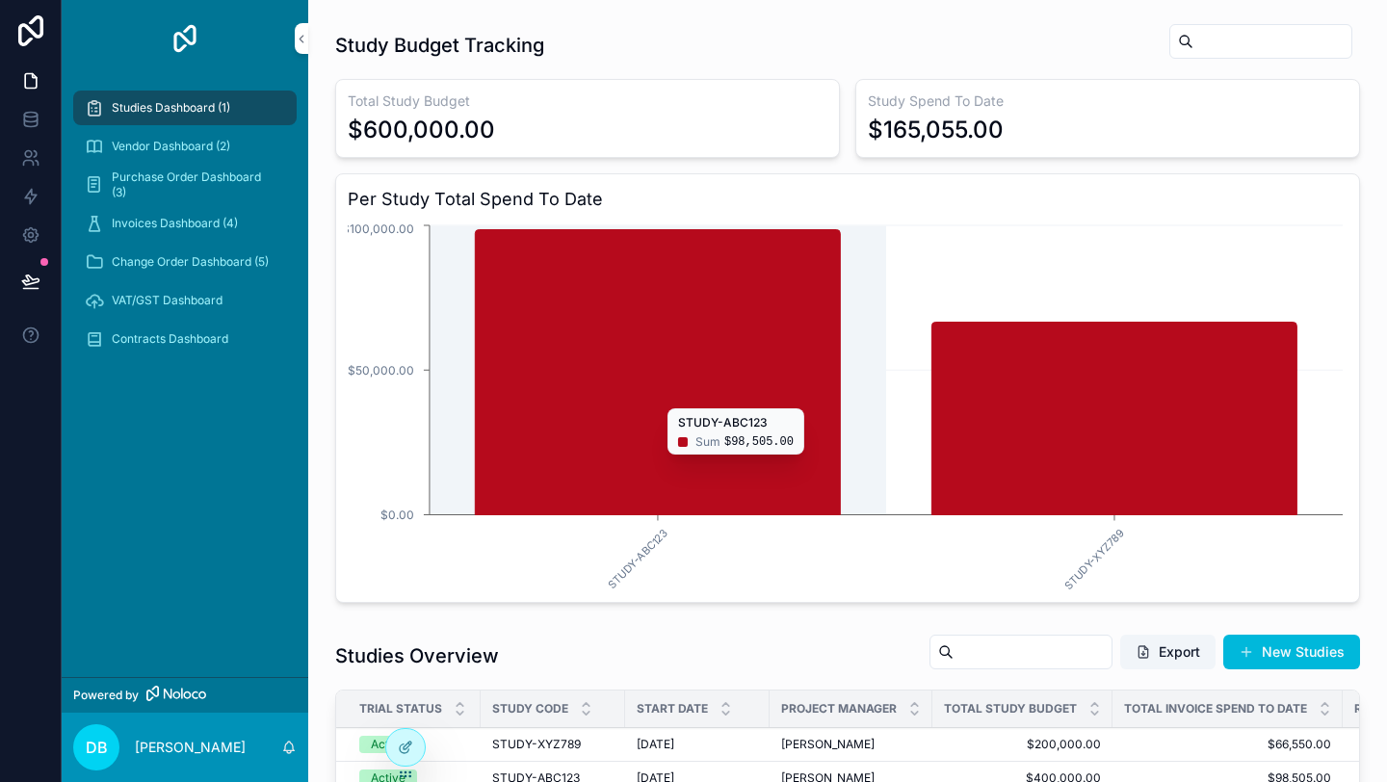
scroll to position [229, 0]
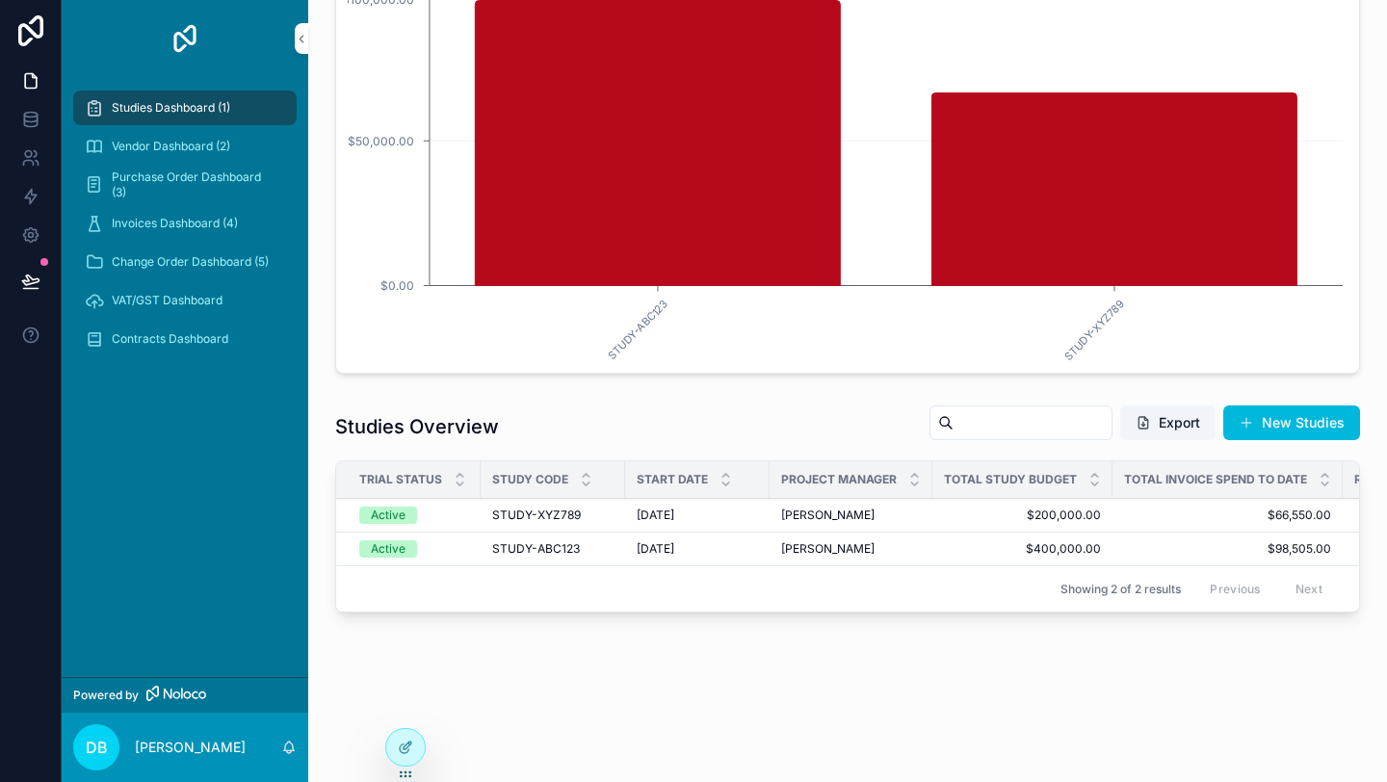
click at [188, 147] on span "Vendor Dashboard (2)" at bounding box center [171, 146] width 119 height 15
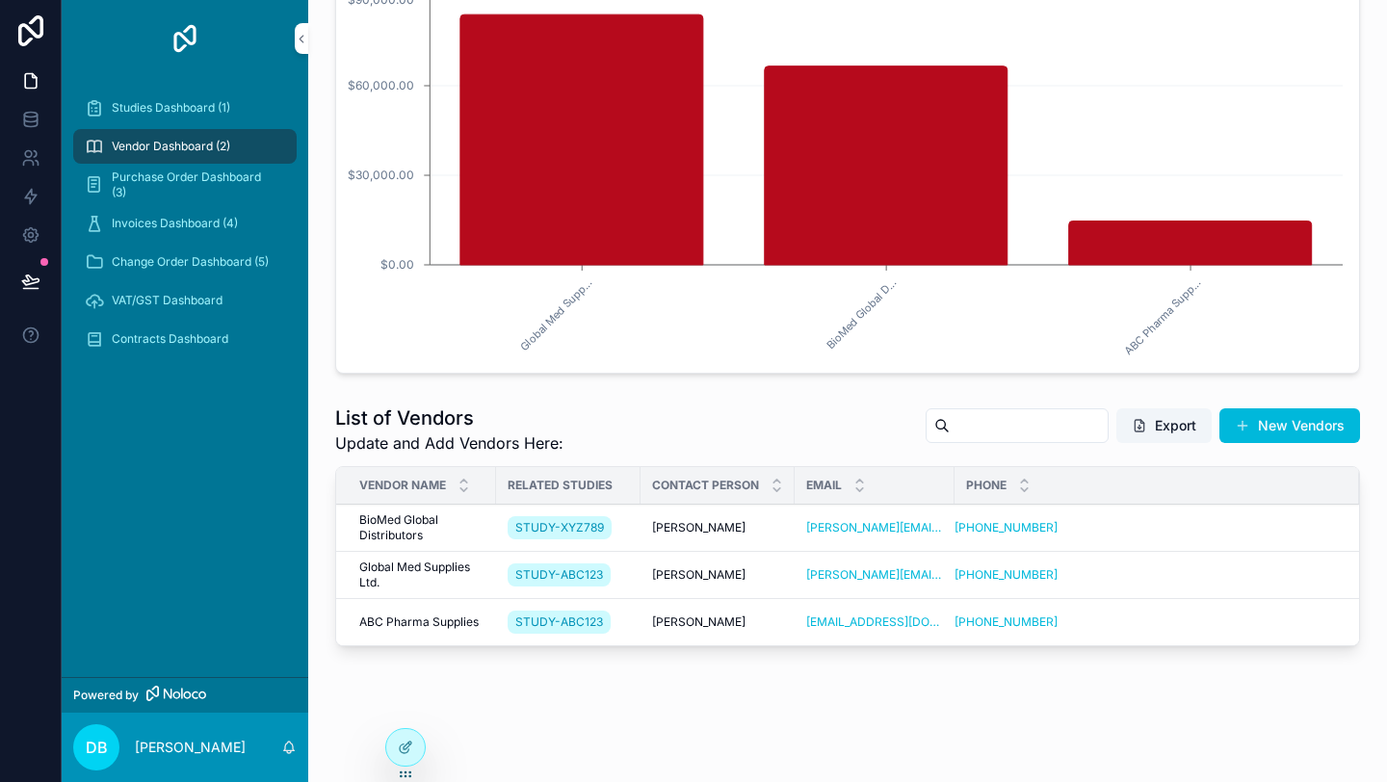
click at [176, 177] on span "Purchase Order Dashboard (3)" at bounding box center [195, 185] width 166 height 31
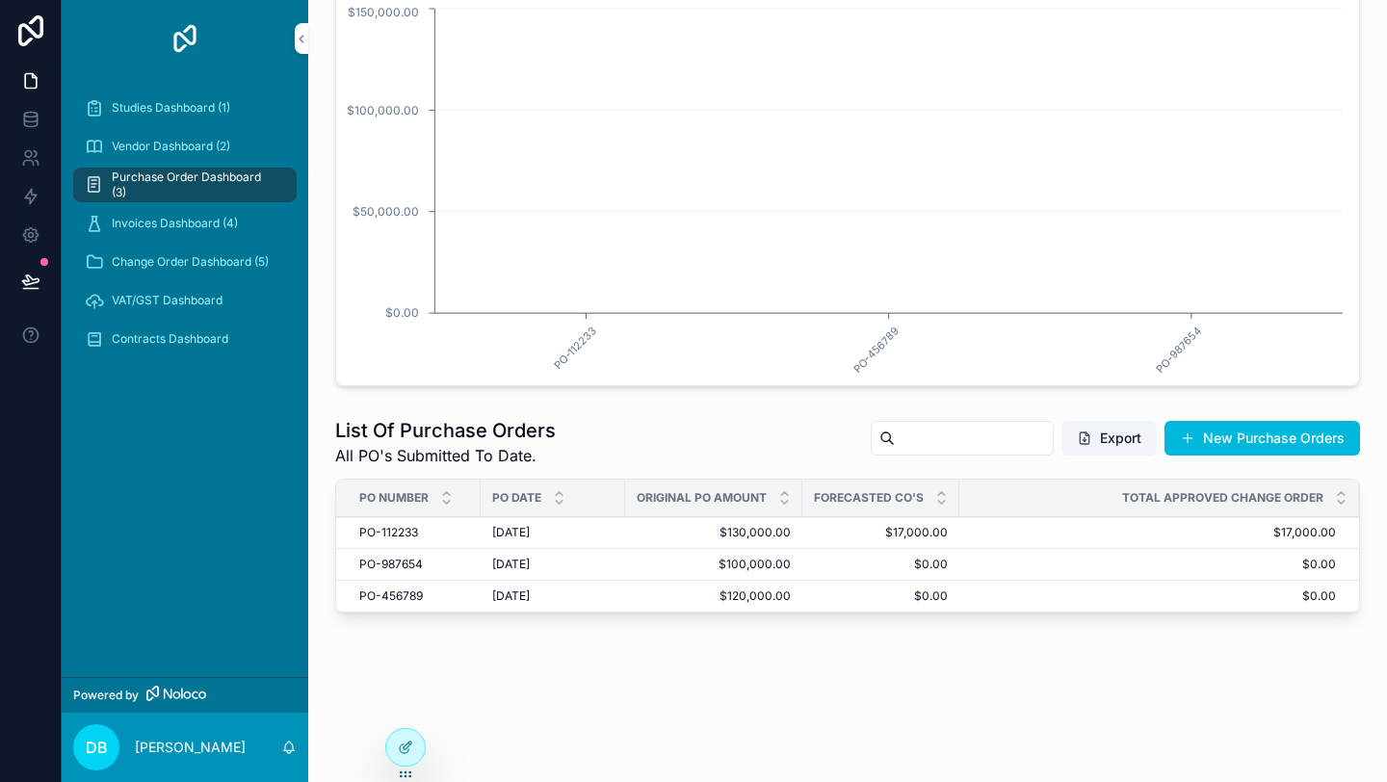
scroll to position [217, 0]
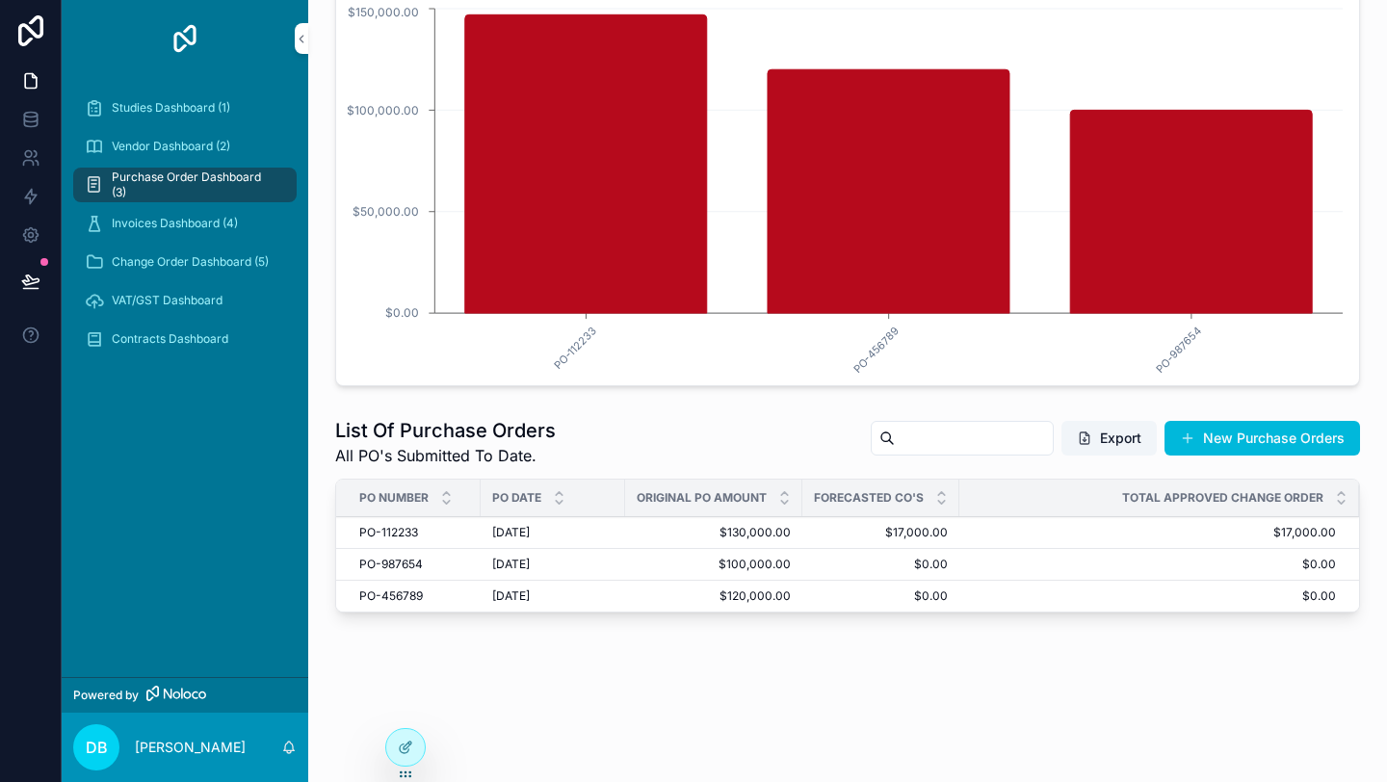
click at [168, 233] on div "Invoices Dashboard (4)" at bounding box center [185, 223] width 200 height 31
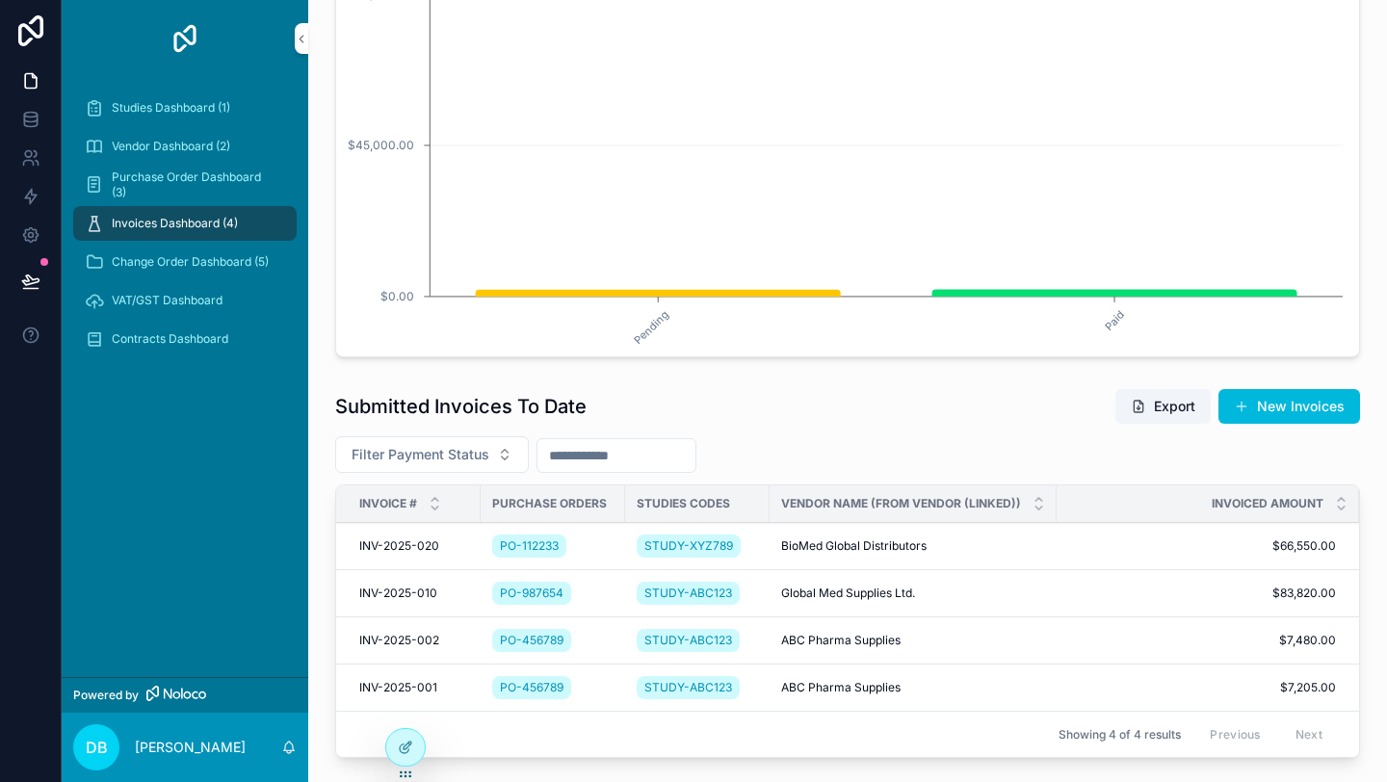
scroll to position [229, 0]
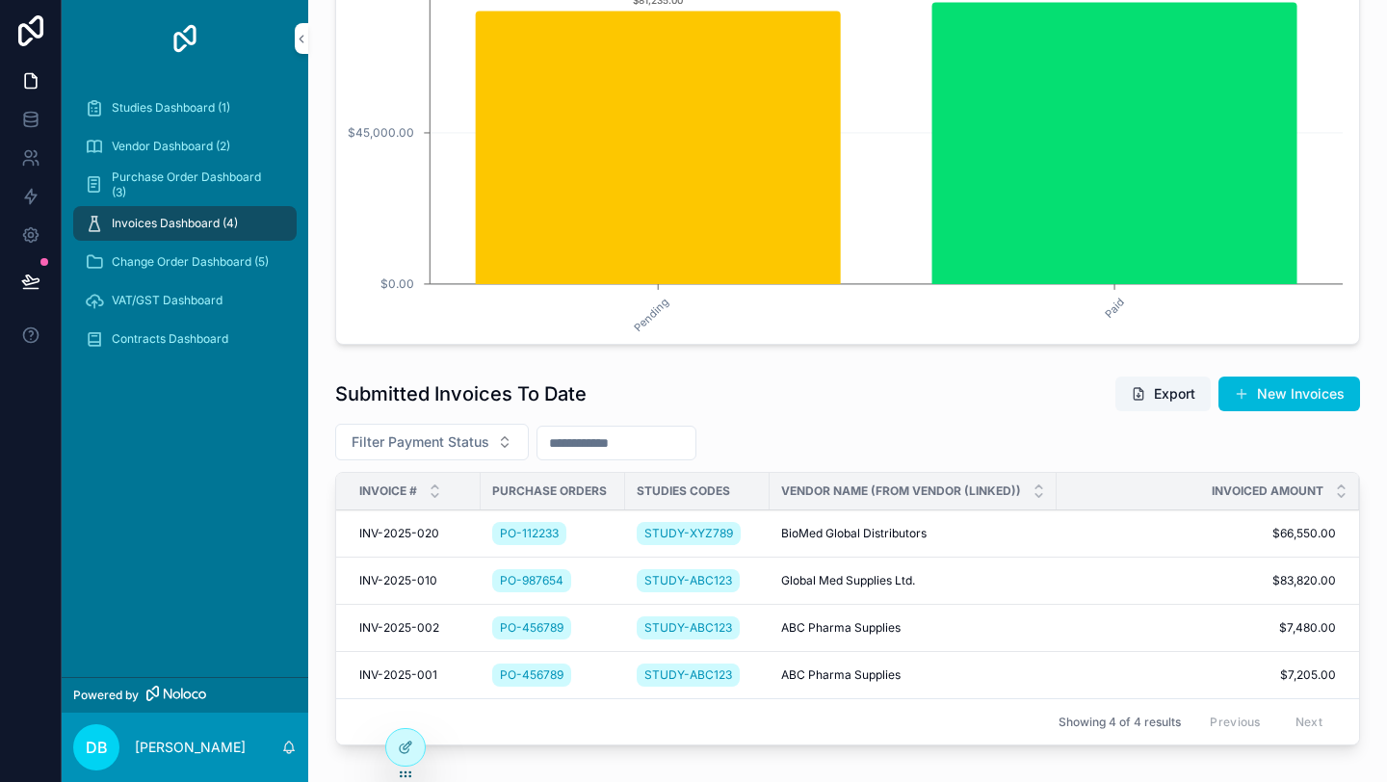
click at [141, 255] on span "Change Order Dashboard (5)" at bounding box center [190, 261] width 157 height 15
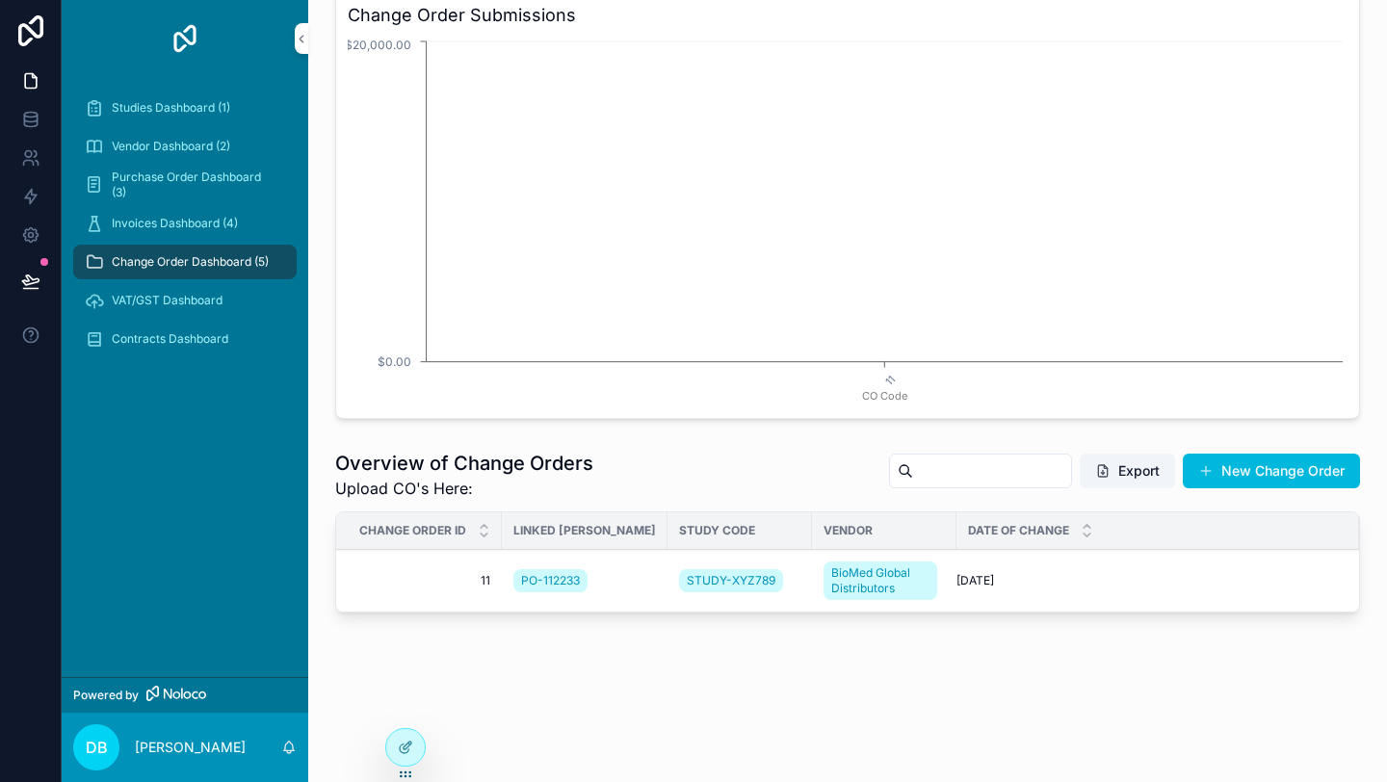
scroll to position [190, 0]
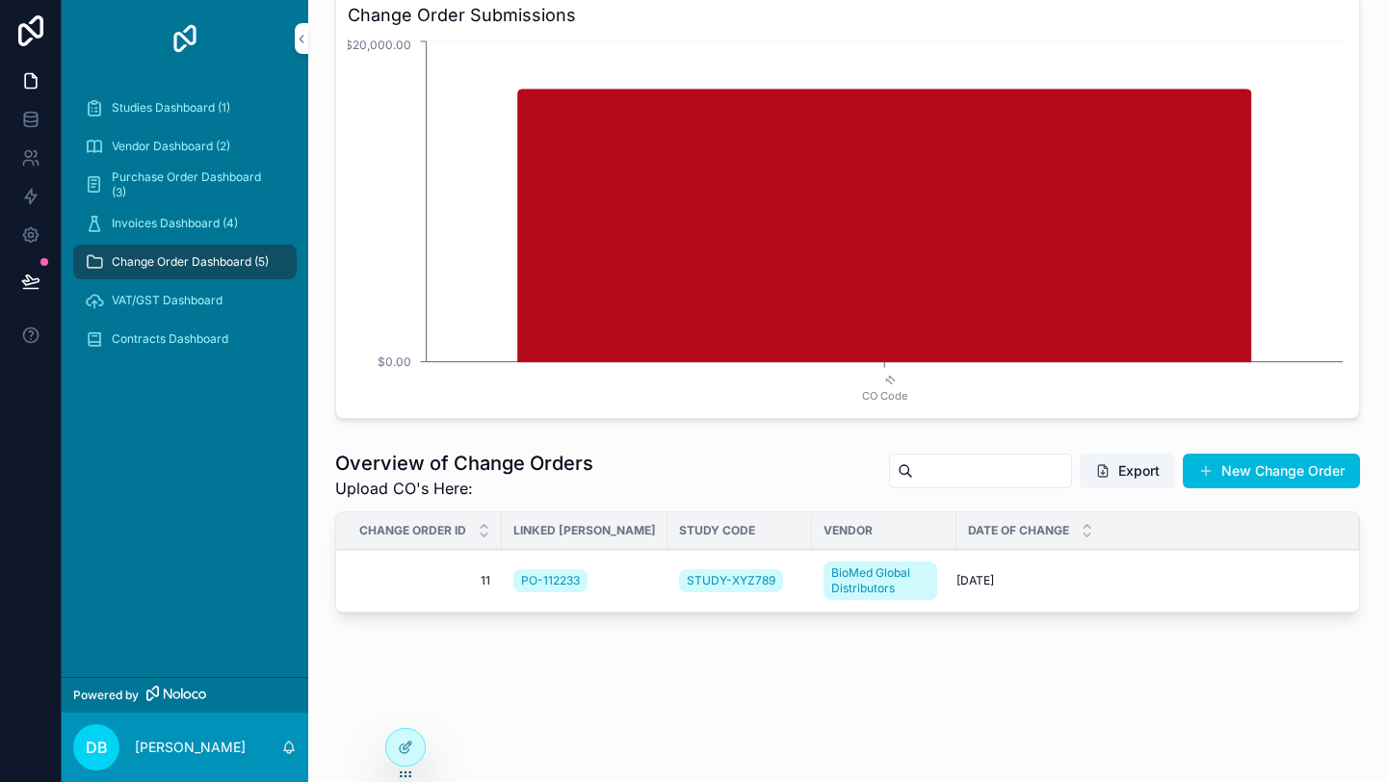
click at [149, 301] on span "VAT/GST Dashboard" at bounding box center [167, 300] width 111 height 15
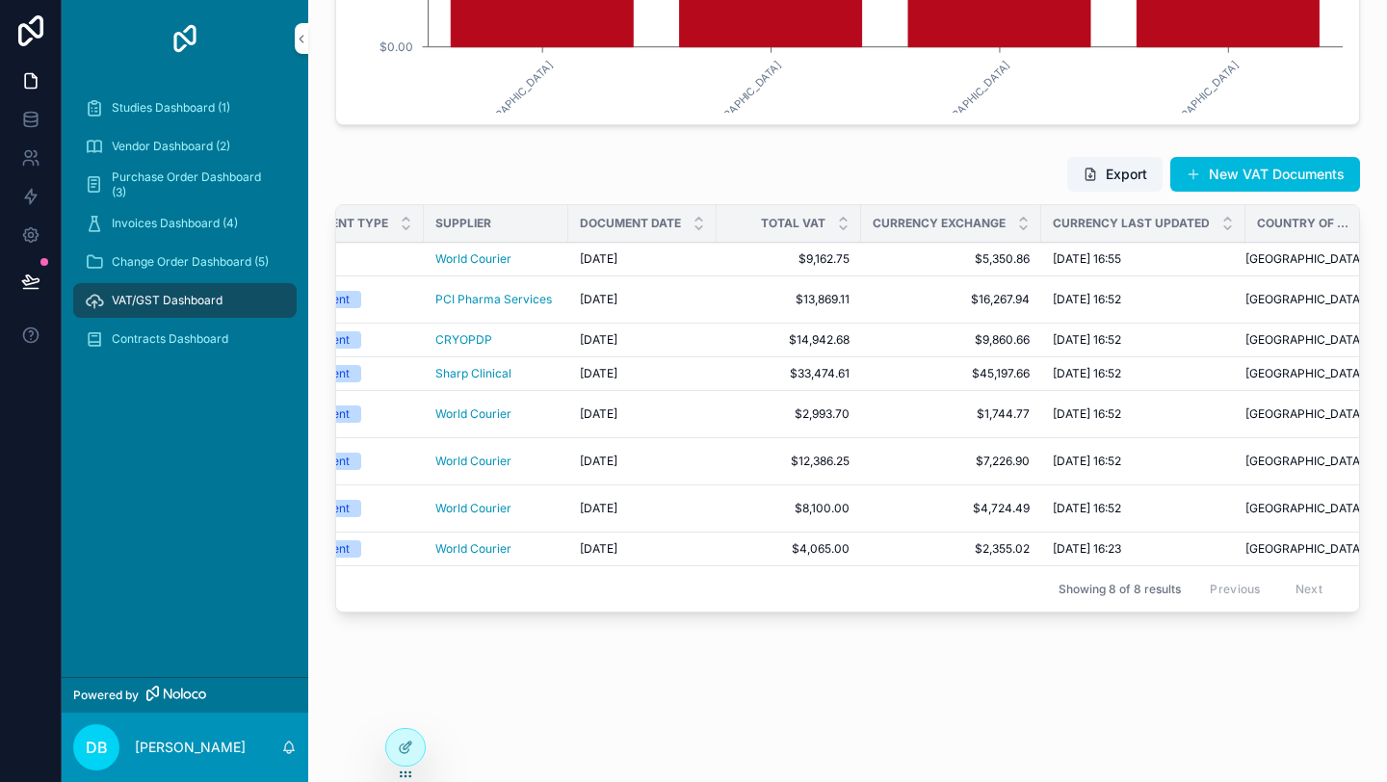
scroll to position [0, 287]
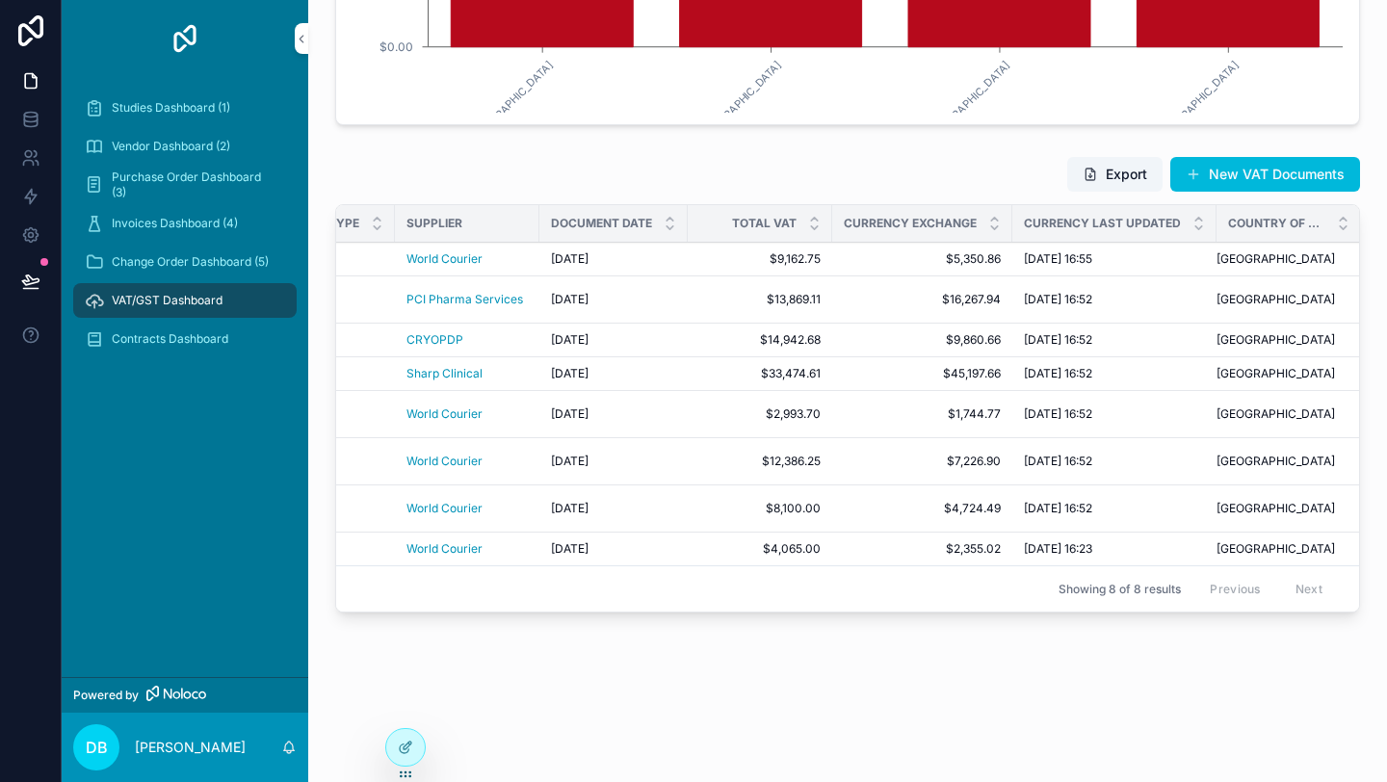
click at [210, 341] on span "Contracts Dashboard" at bounding box center [170, 338] width 117 height 15
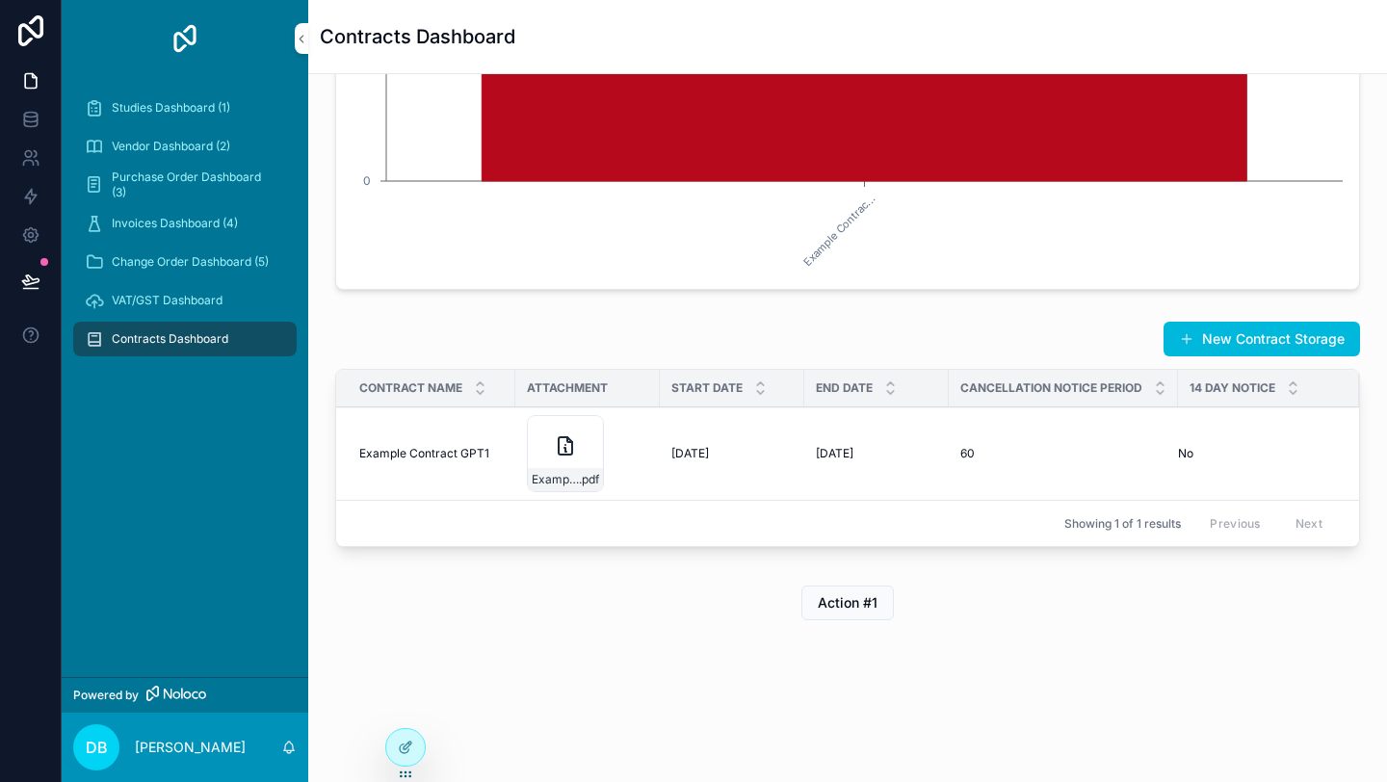
click at [194, 301] on span "VAT/GST Dashboard" at bounding box center [167, 300] width 111 height 15
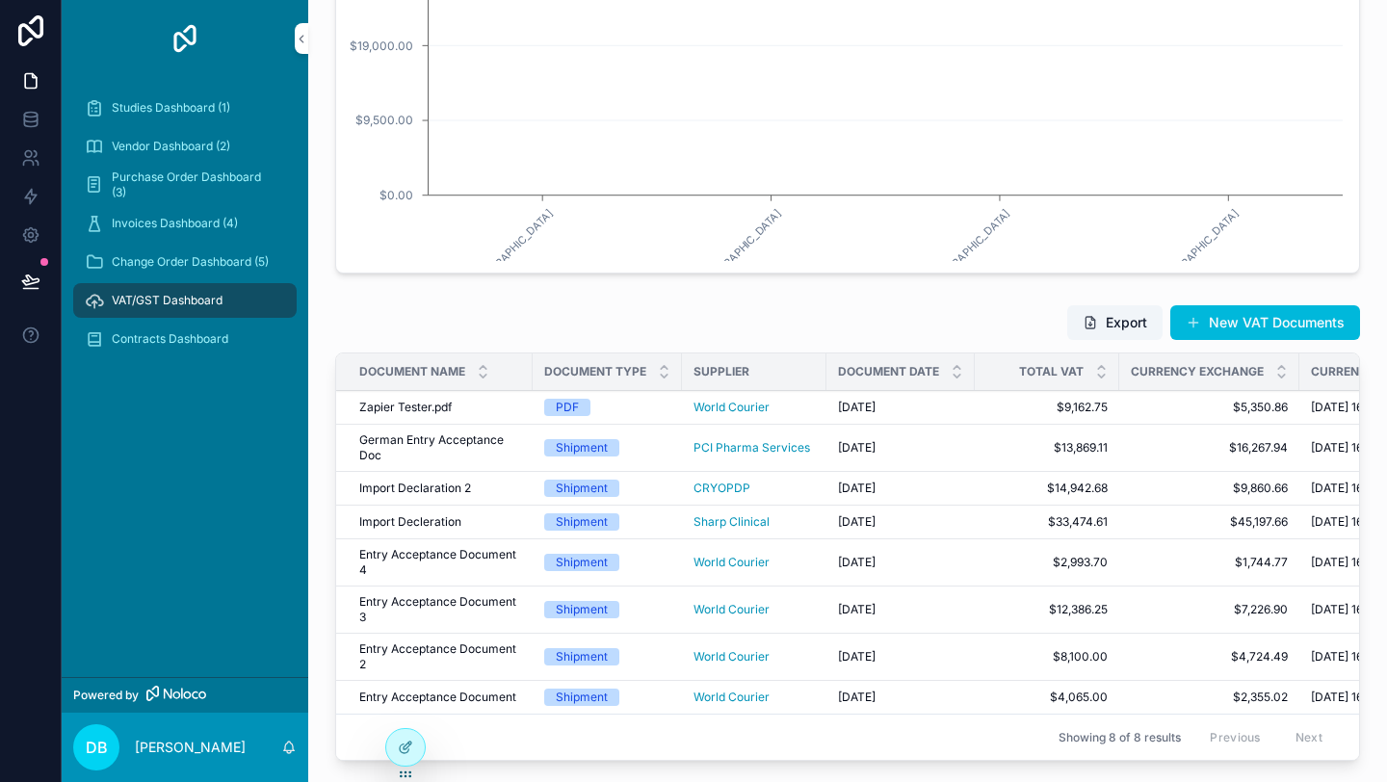
scroll to position [445, 0]
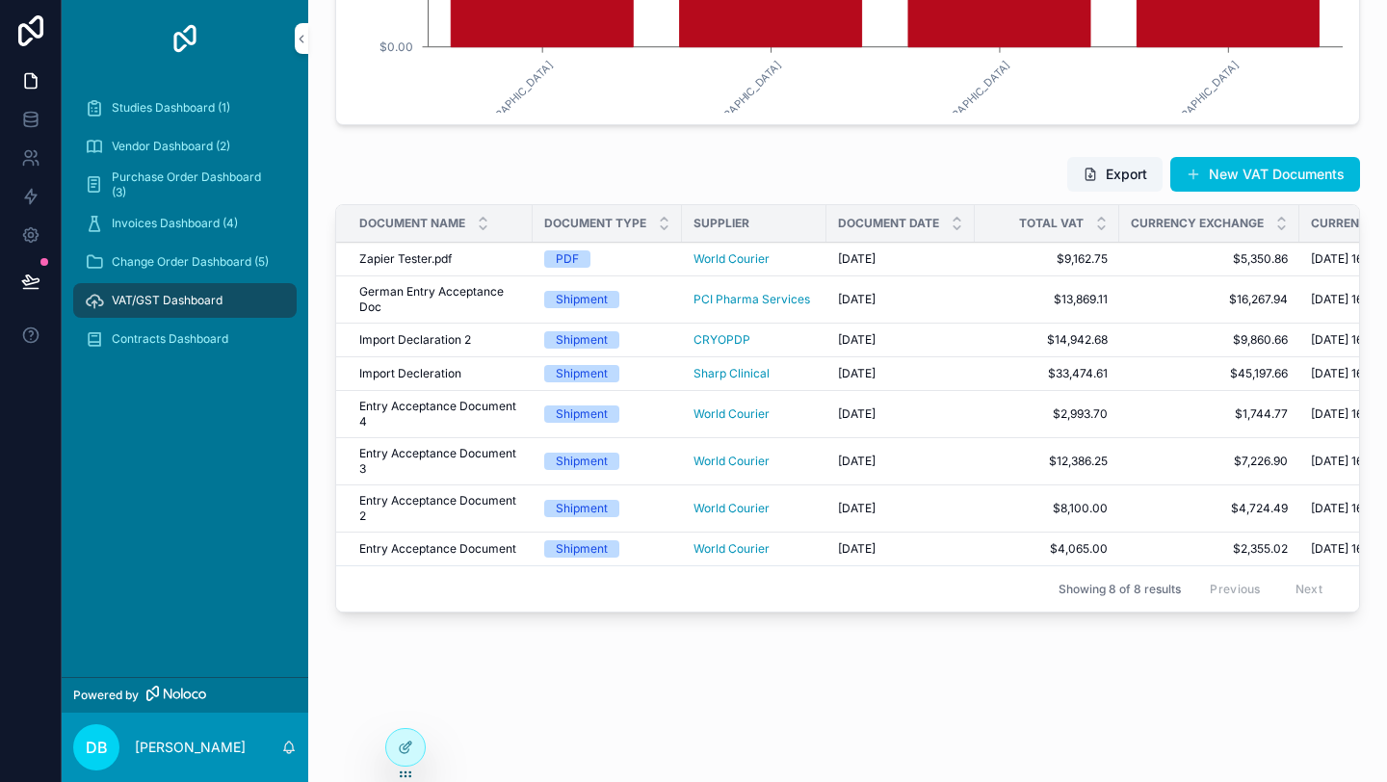
click at [166, 330] on div "Contracts Dashboard" at bounding box center [185, 339] width 200 height 31
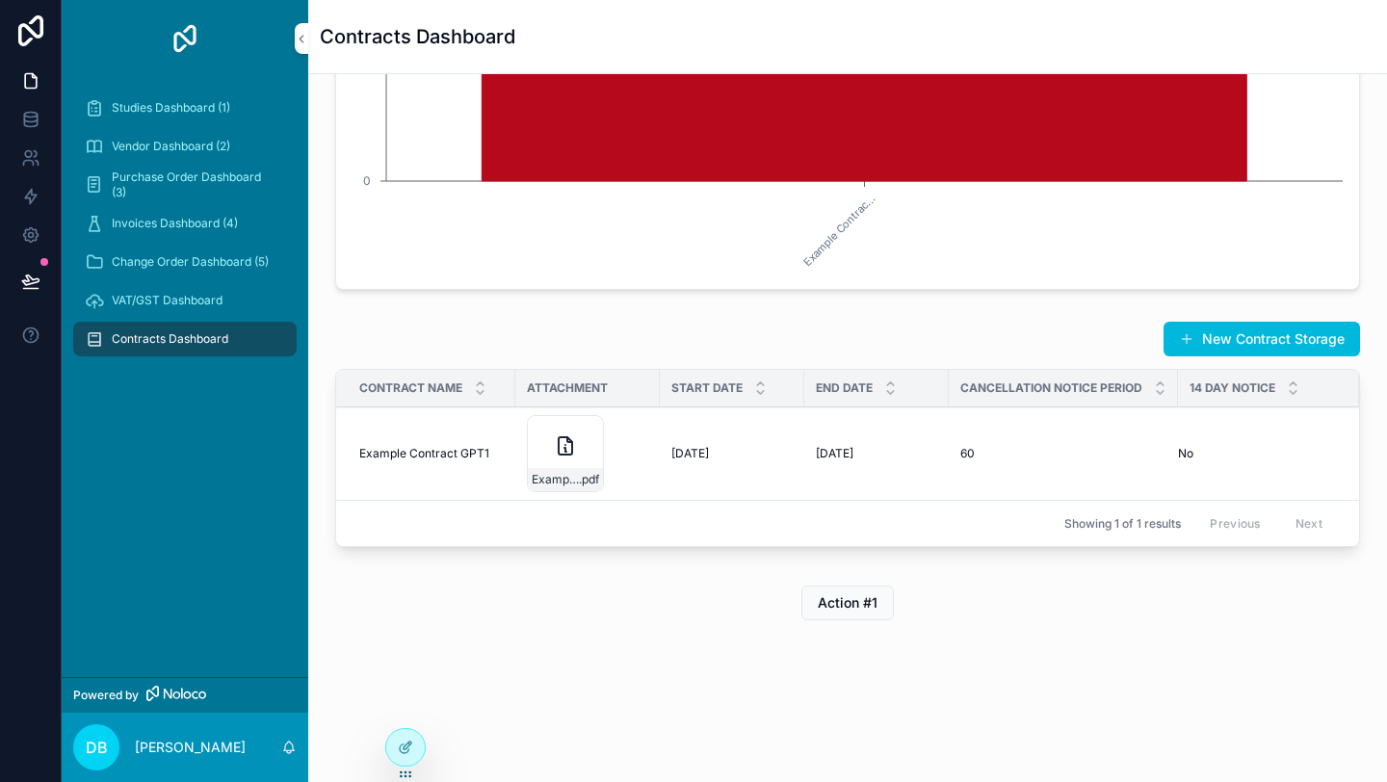
click at [168, 302] on span "VAT/GST Dashboard" at bounding box center [167, 300] width 111 height 15
